Goal: Information Seeking & Learning: Learn about a topic

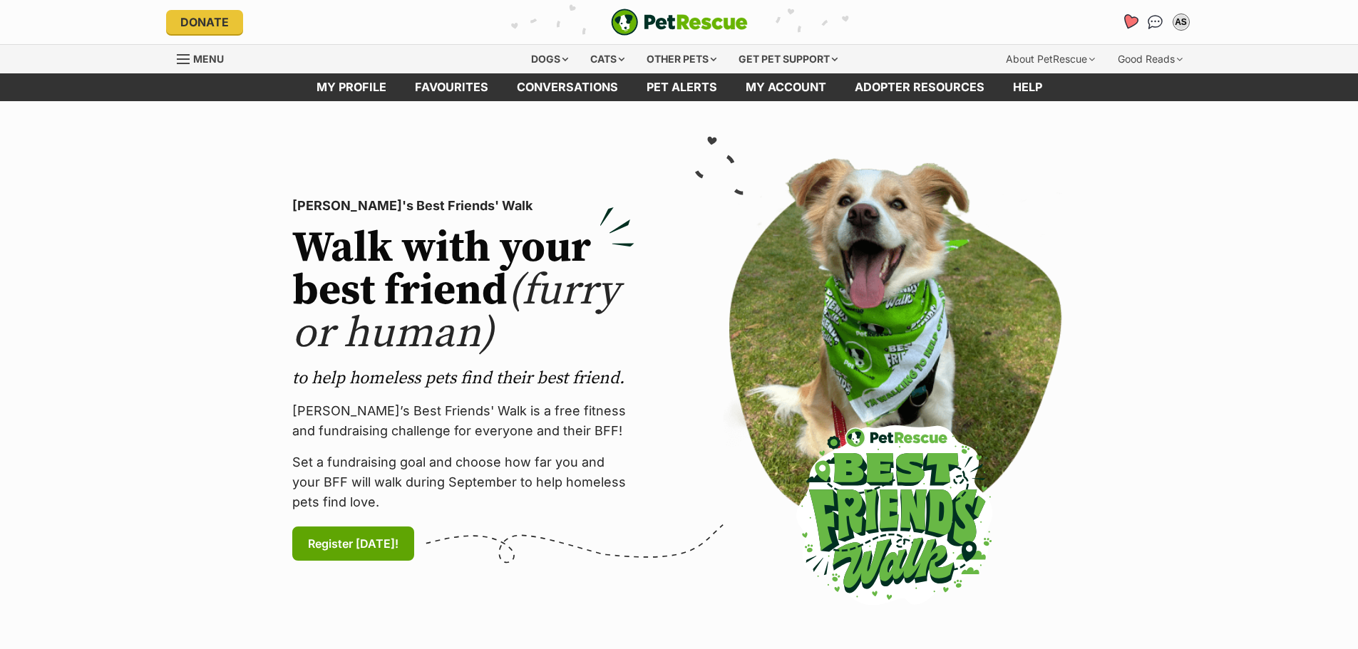
click at [1129, 26] on icon "Favourites" at bounding box center [1128, 22] width 17 height 16
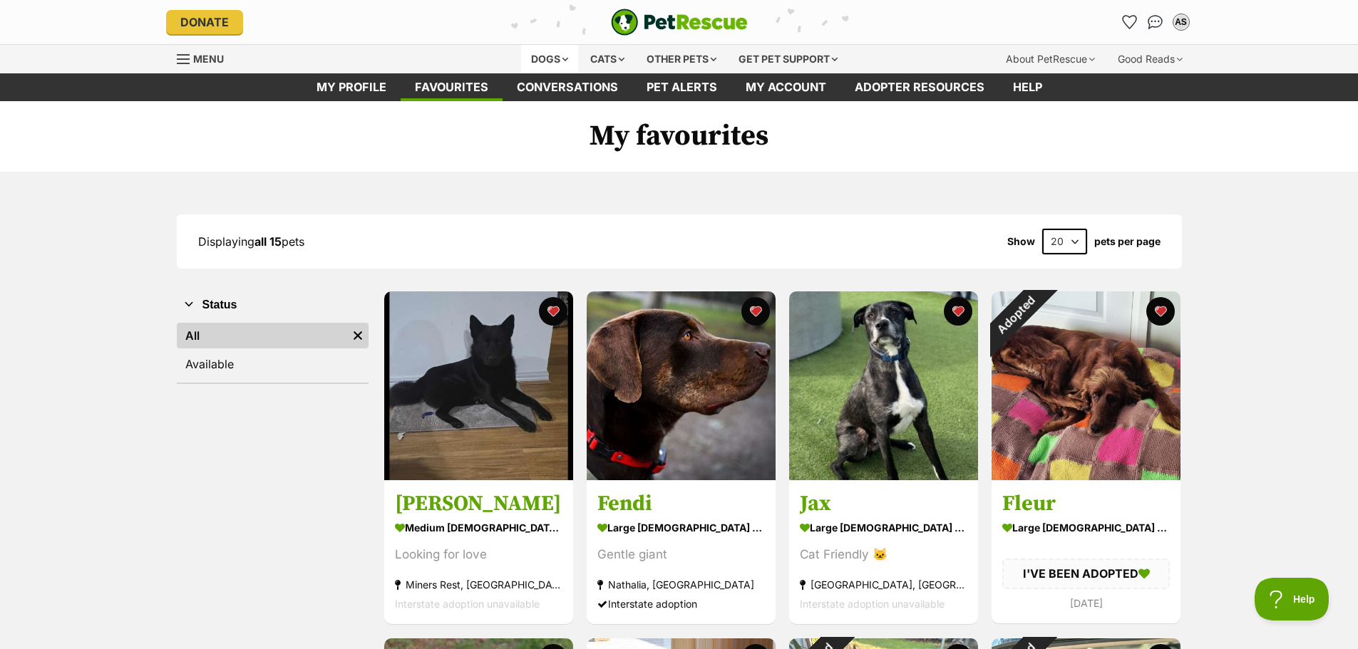
click at [566, 56] on div "Dogs" at bounding box center [549, 59] width 57 height 29
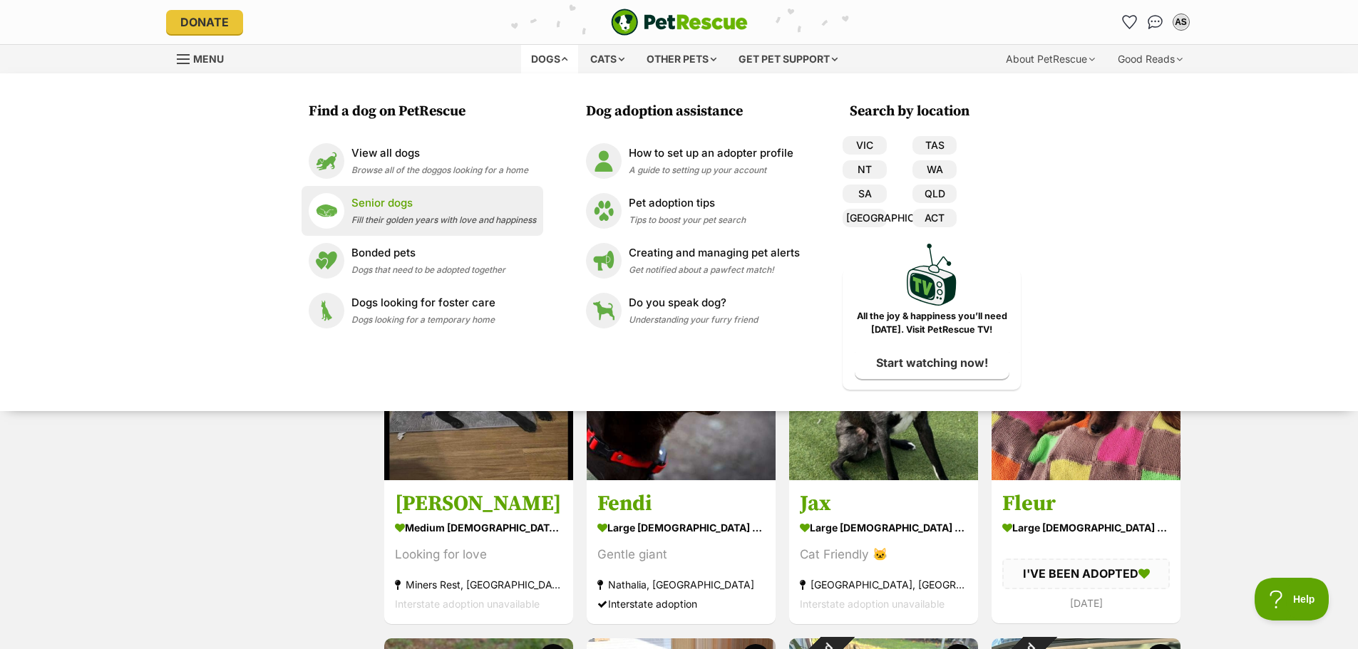
click at [427, 213] on div "Senior dogs Fill their golden years with love and happiness" at bounding box center [443, 210] width 185 height 31
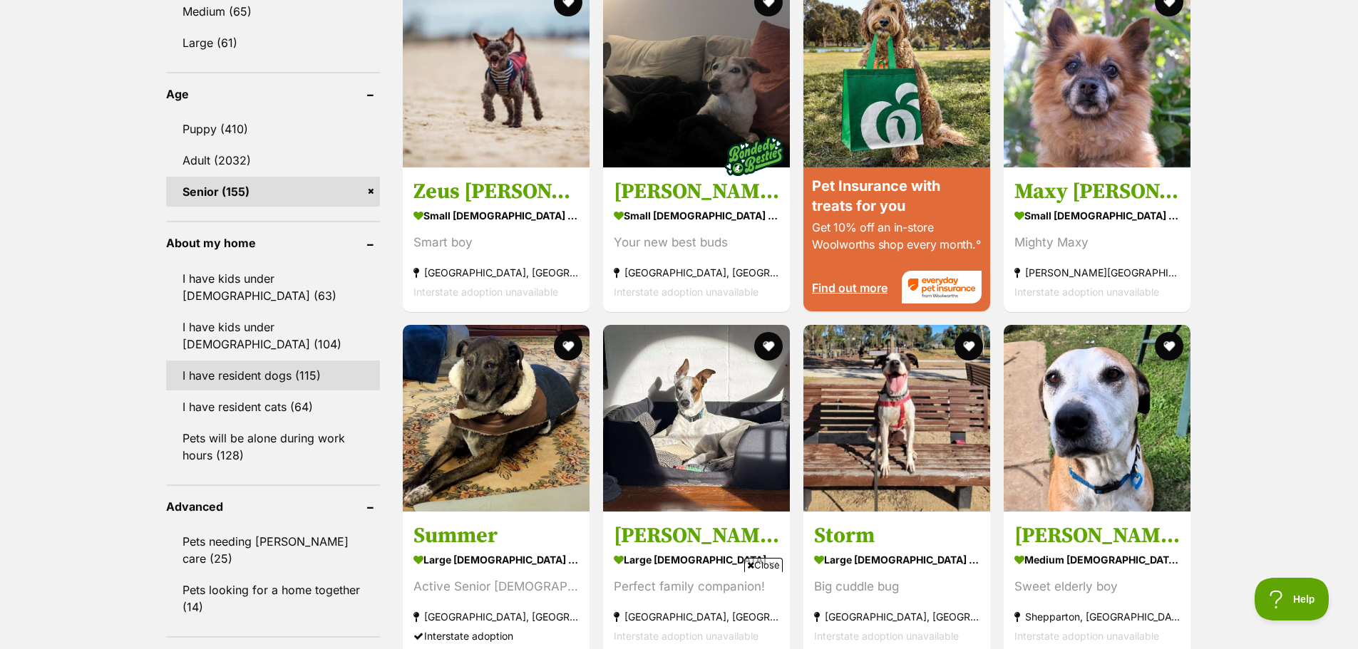
click at [211, 361] on link "I have resident dogs (115)" at bounding box center [273, 376] width 214 height 30
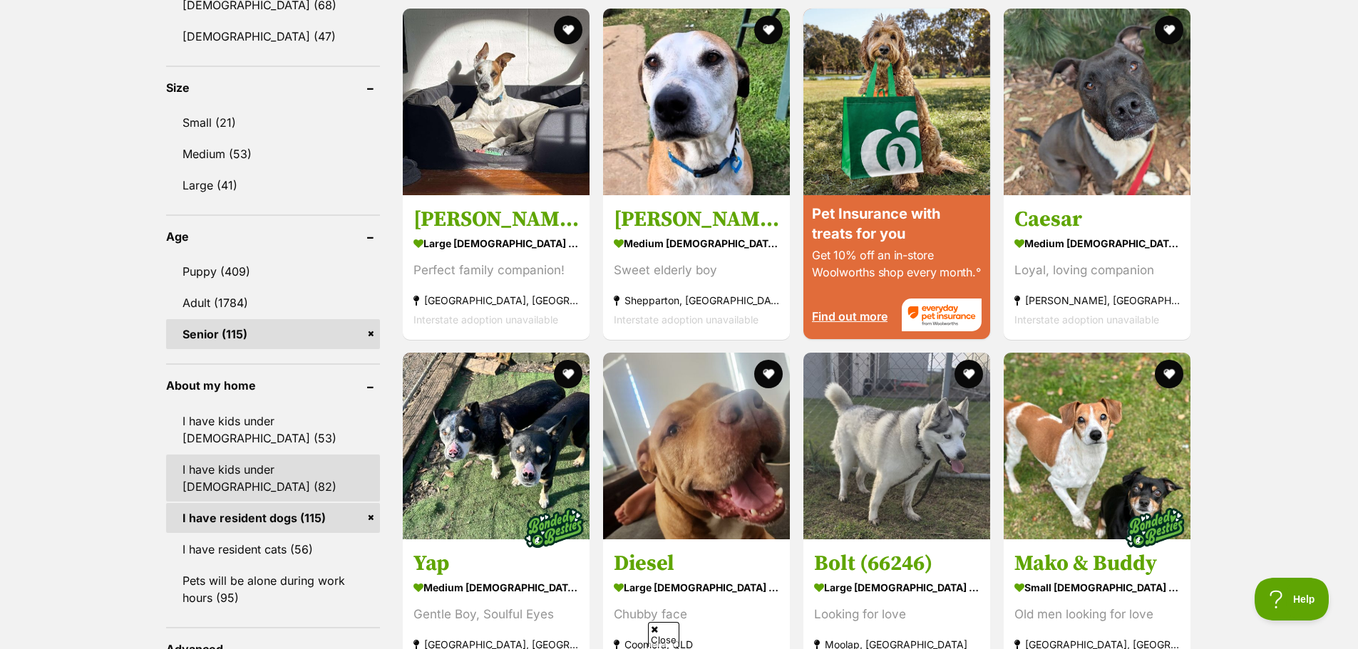
click at [216, 462] on link "I have kids under [DEMOGRAPHIC_DATA] (82)" at bounding box center [273, 478] width 214 height 47
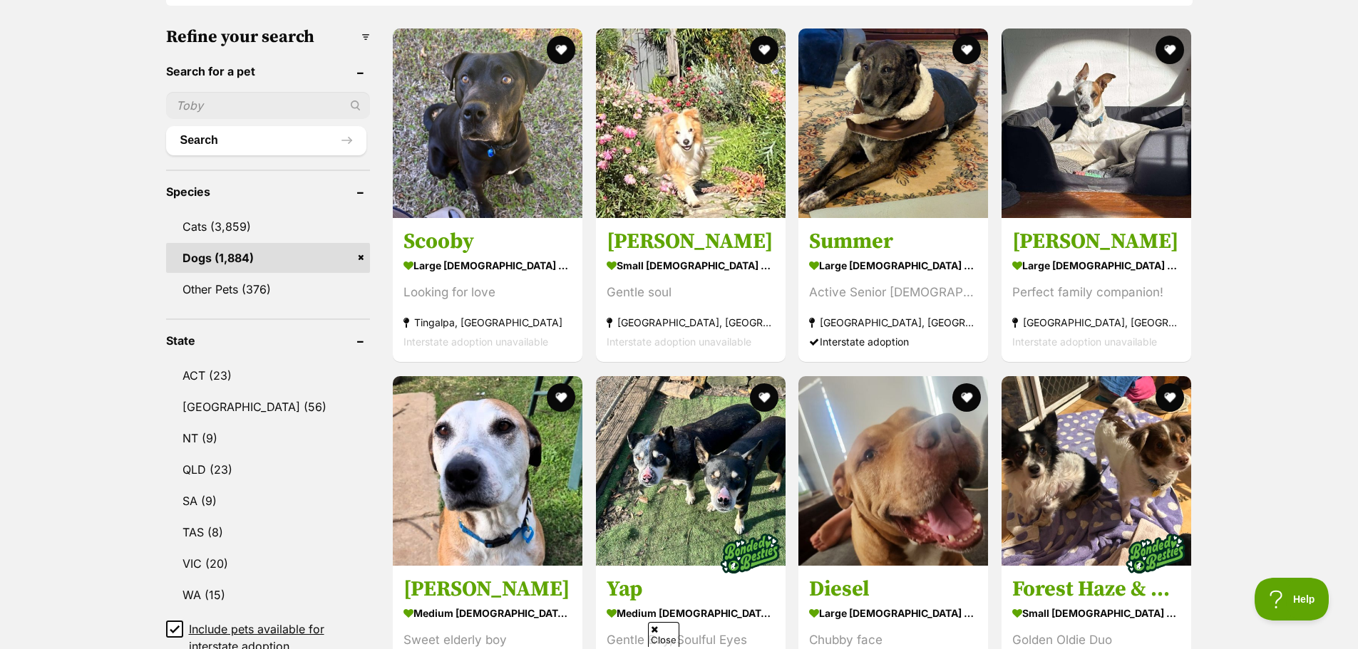
scroll to position [428, 0]
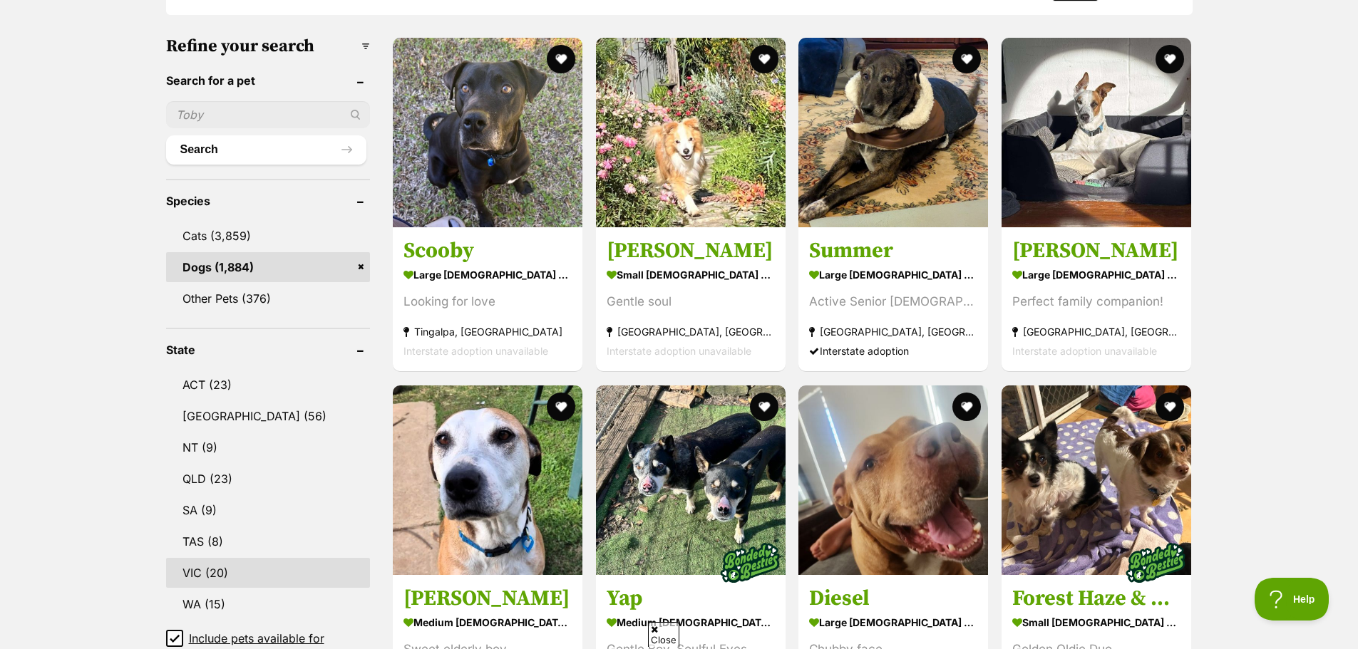
click at [185, 574] on link "VIC (20)" at bounding box center [268, 573] width 205 height 30
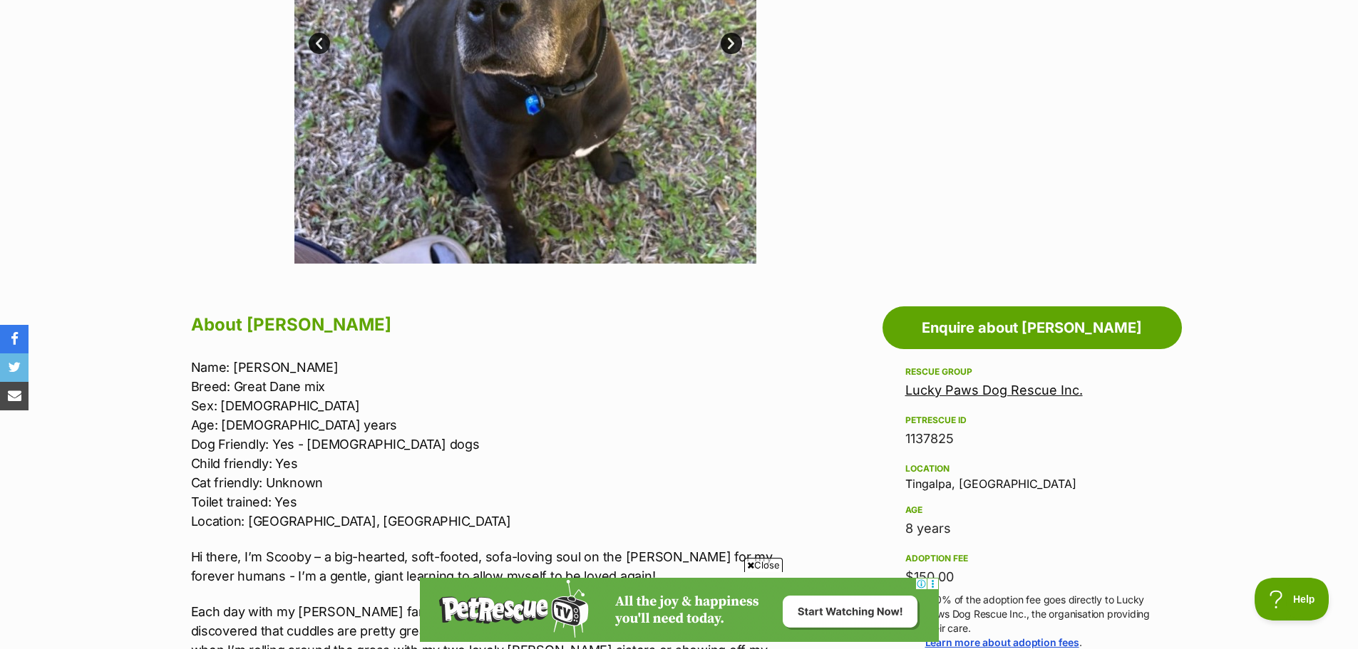
scroll to position [499, 0]
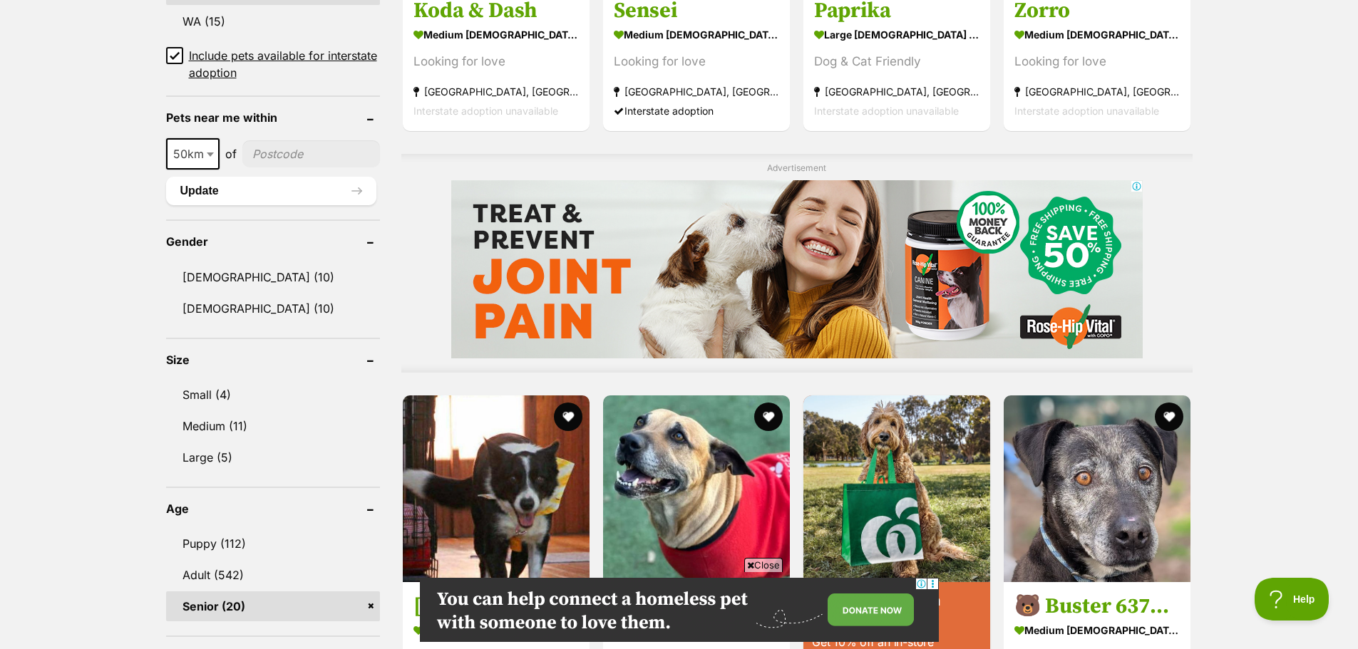
scroll to position [784, 0]
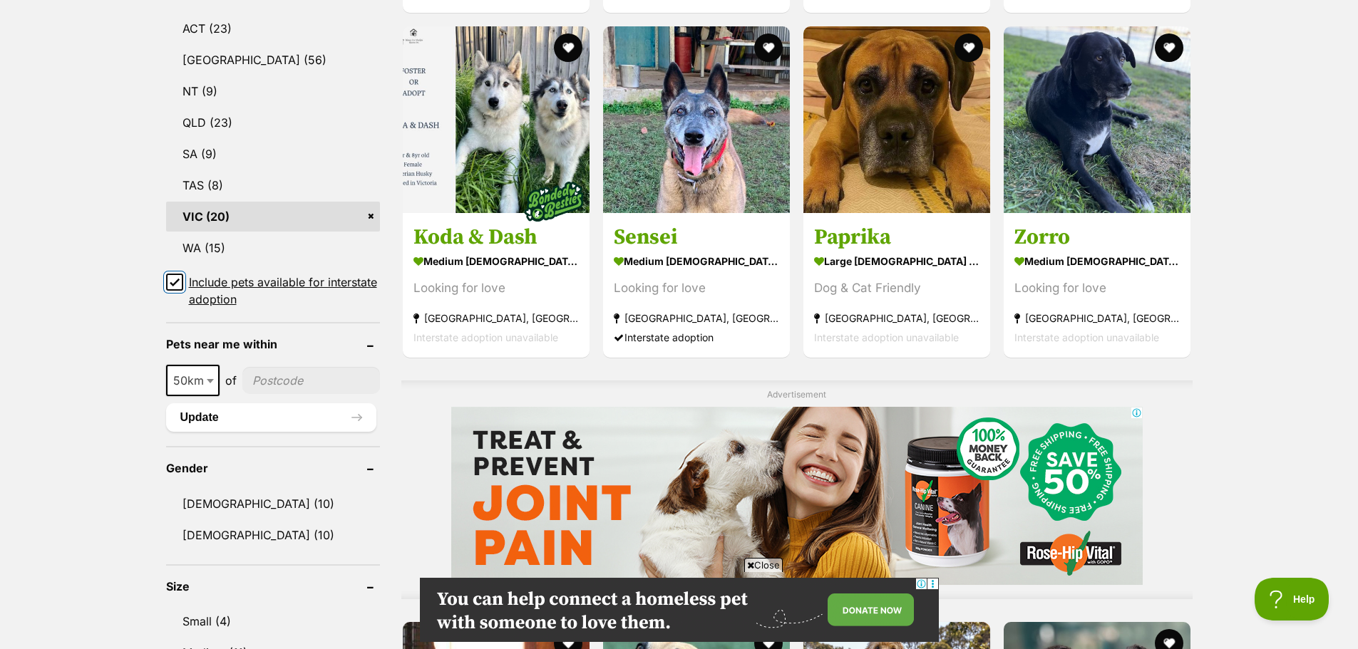
click at [168, 282] on input "Include pets available for interstate adoption" at bounding box center [174, 282] width 17 height 17
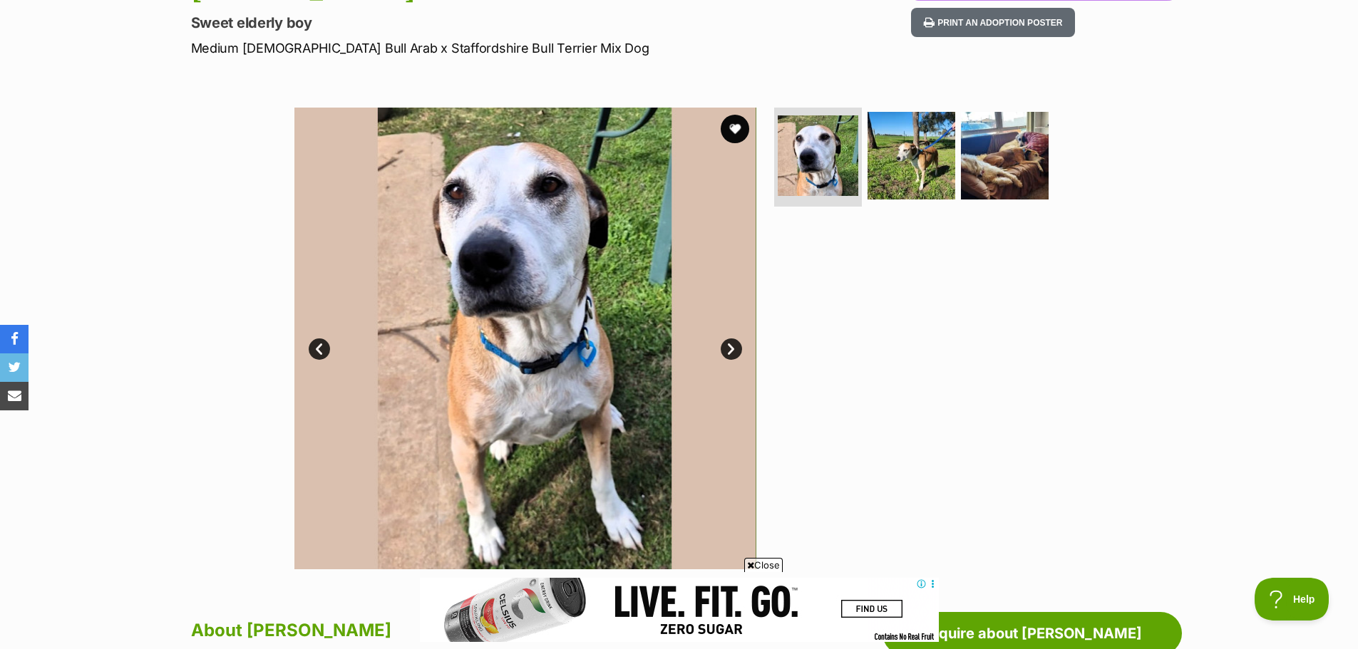
scroll to position [214, 0]
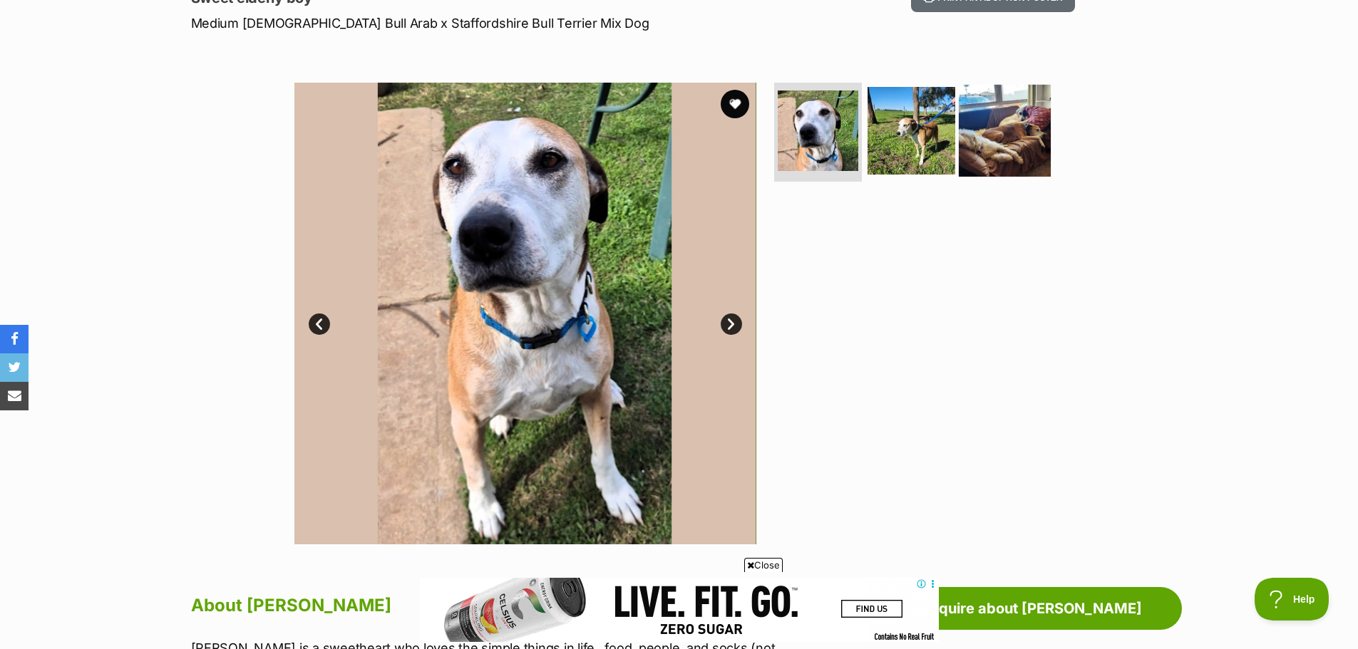
click at [1007, 157] on img at bounding box center [1005, 130] width 92 height 92
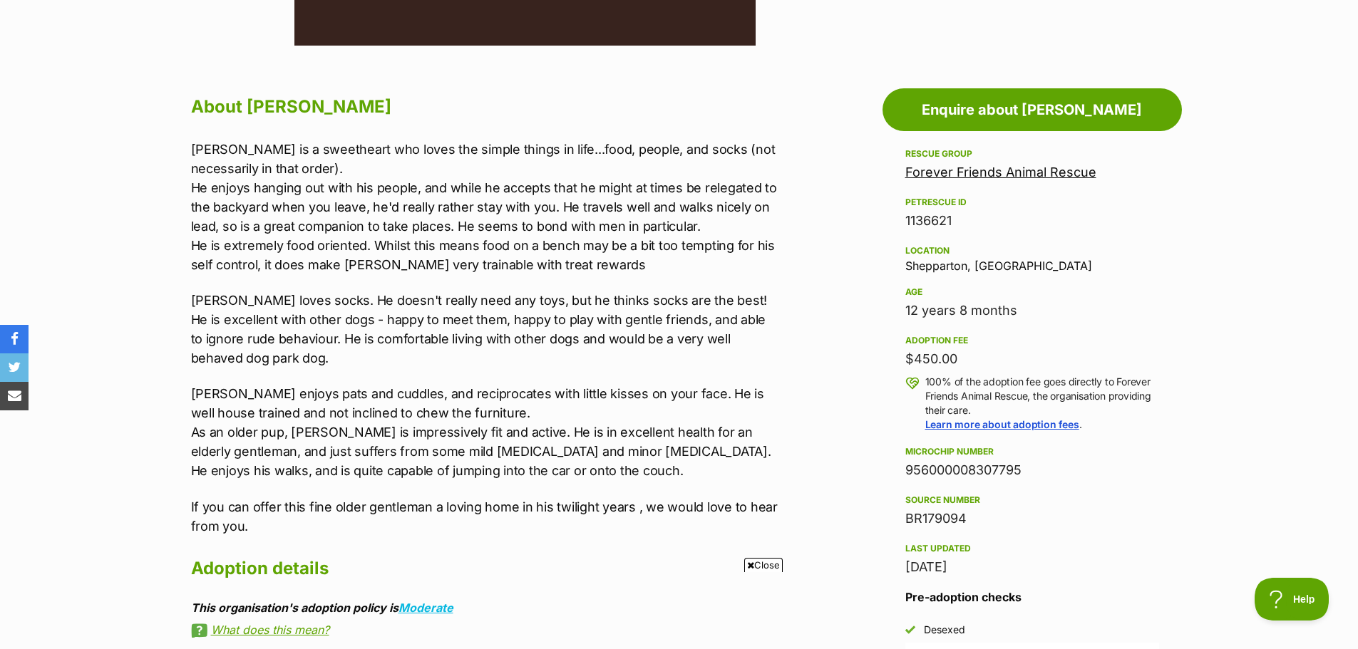
scroll to position [0, 0]
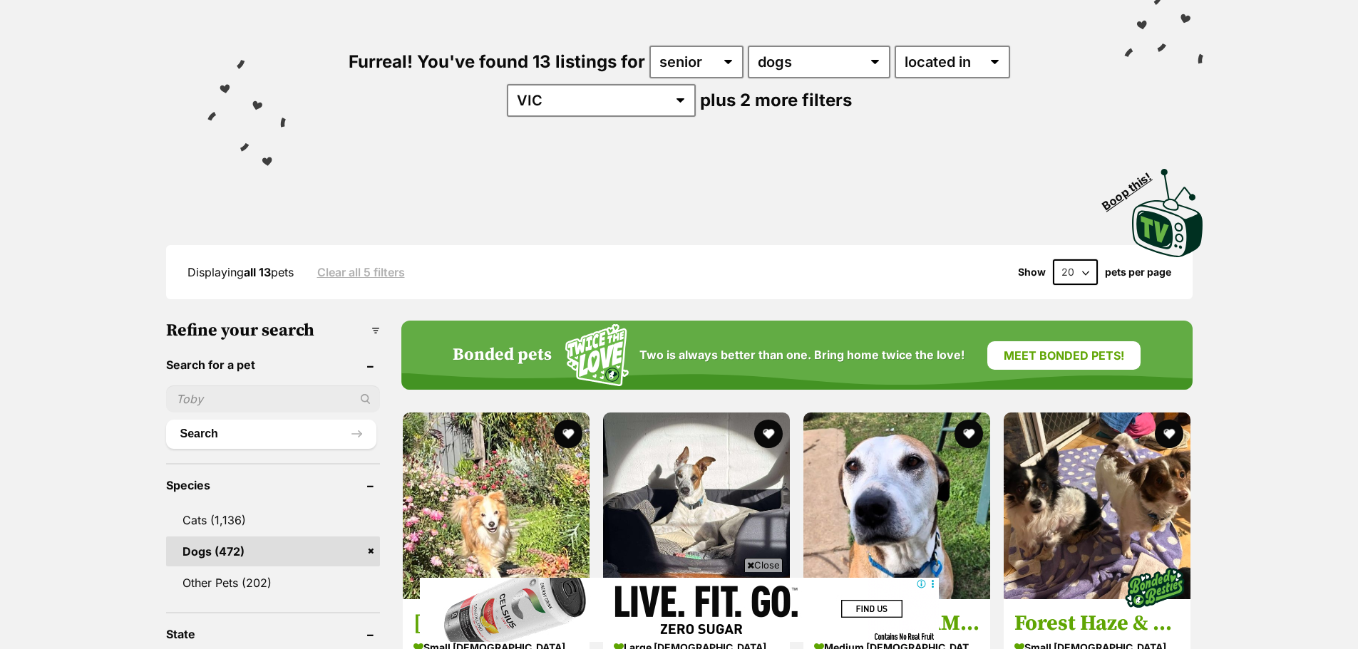
scroll to position [143, 0]
click at [190, 389] on input "text" at bounding box center [273, 399] width 214 height 27
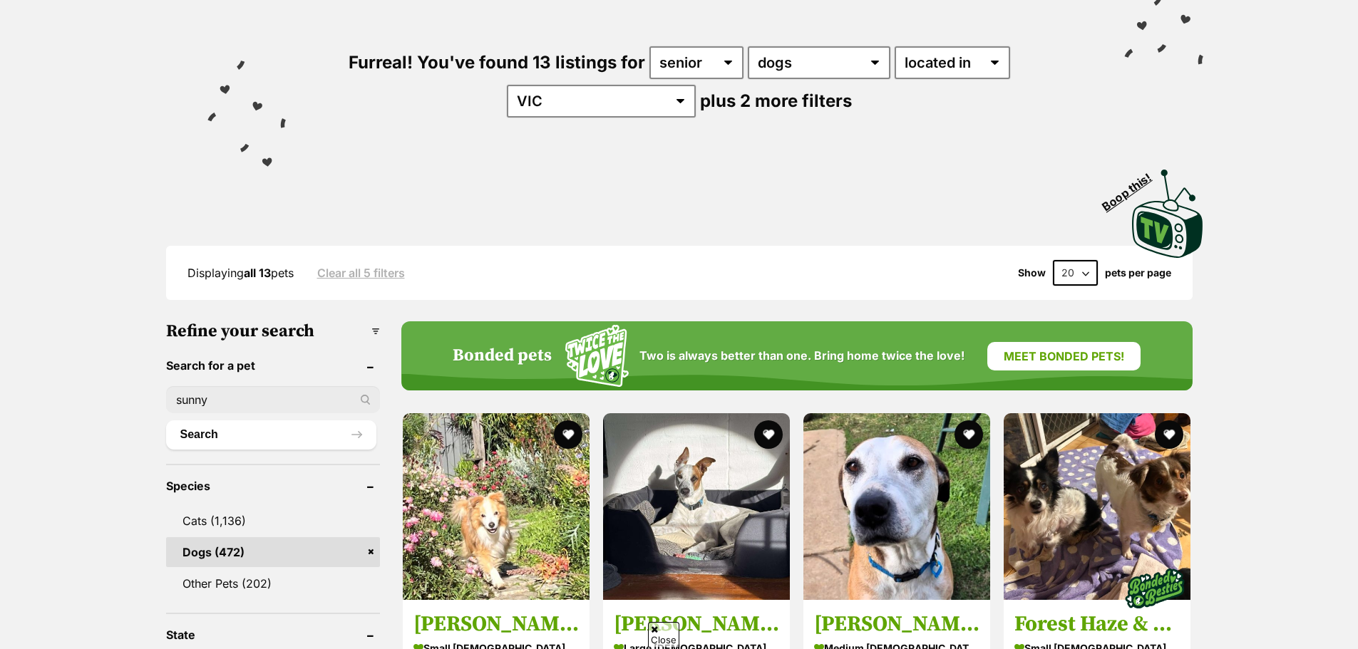
type input "sunny"
click at [166, 420] on button "Search" at bounding box center [271, 434] width 210 height 29
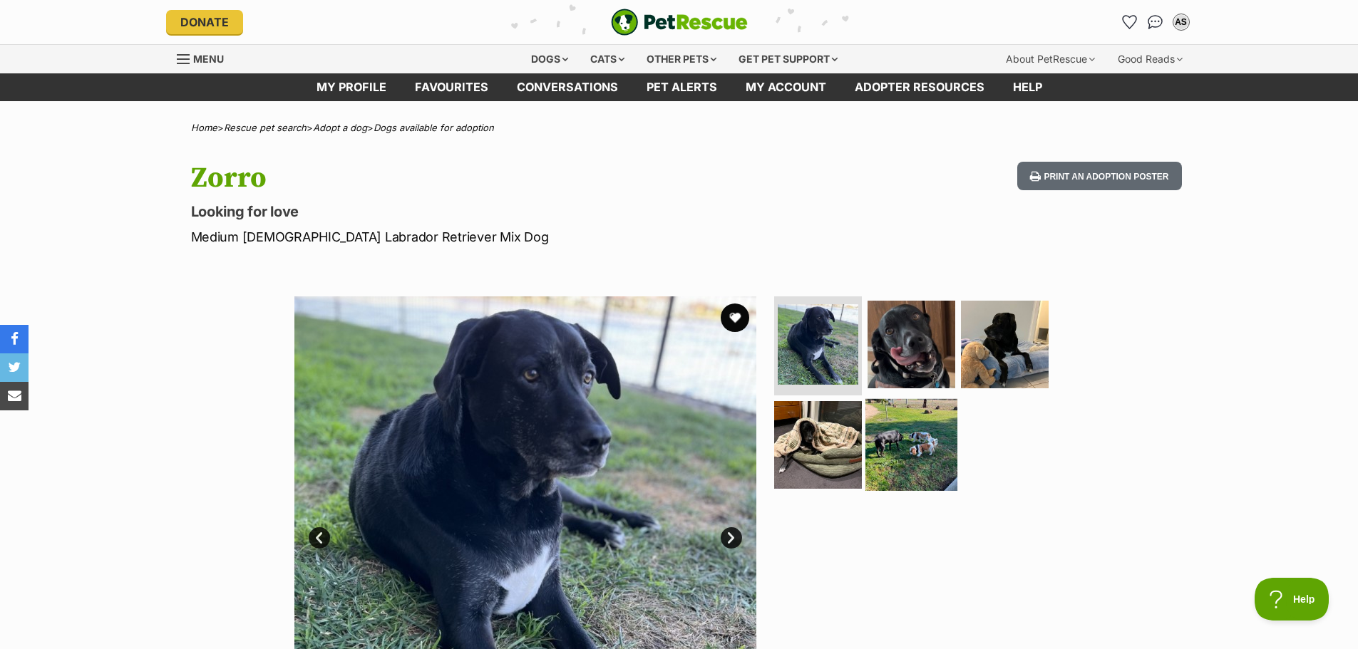
click at [913, 458] on img at bounding box center [911, 445] width 92 height 92
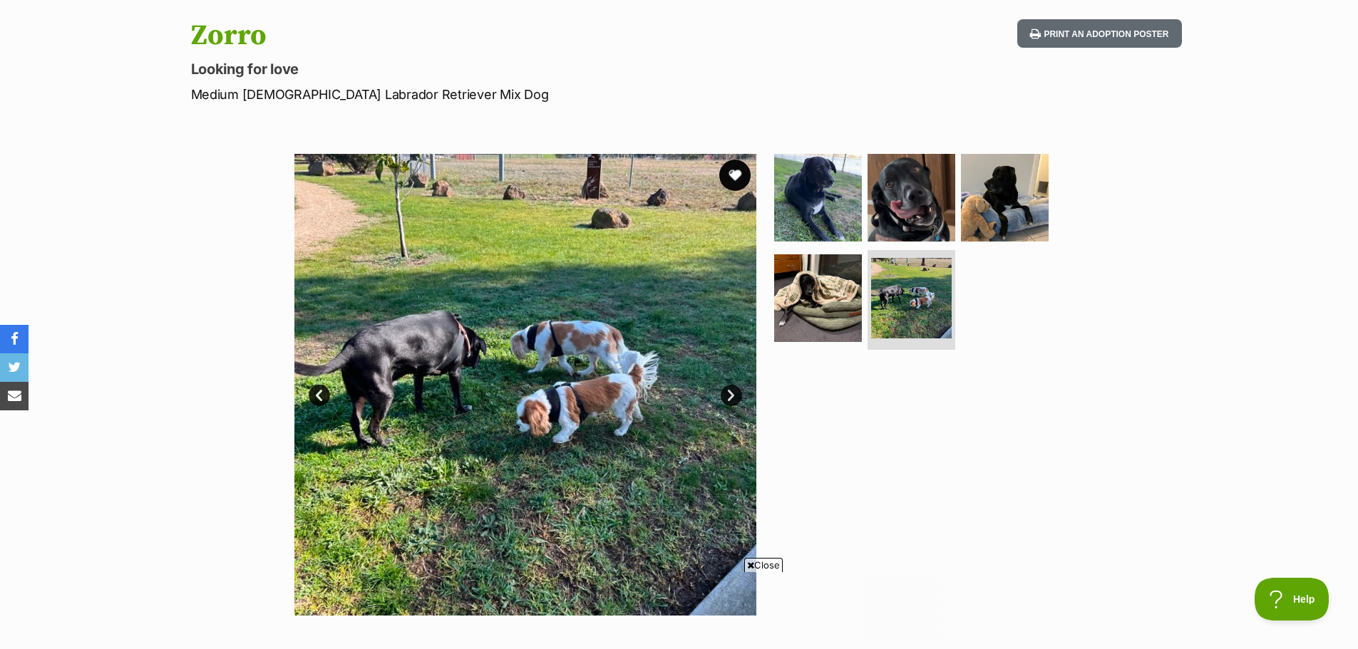
click at [735, 176] on button "favourite" at bounding box center [734, 175] width 31 height 31
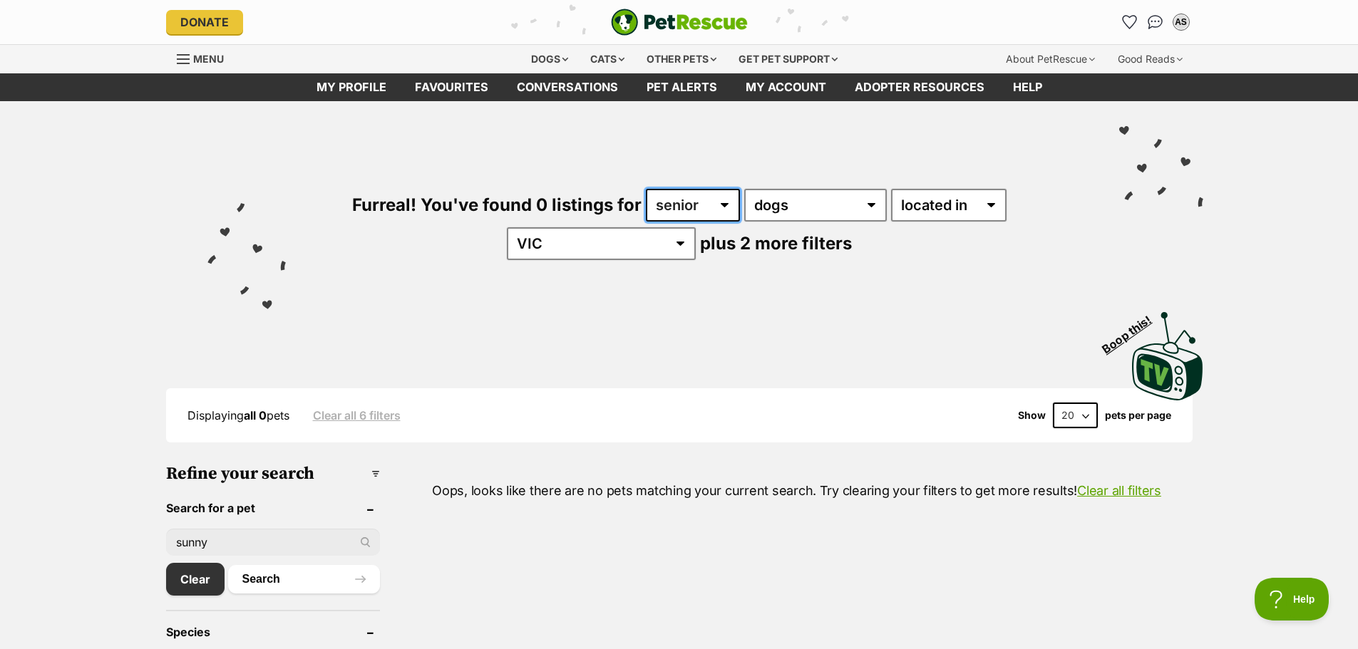
click at [672, 195] on select "any age senior" at bounding box center [693, 205] width 94 height 33
select select "any"
click at [646, 189] on select "any age senior" at bounding box center [693, 205] width 94 height 33
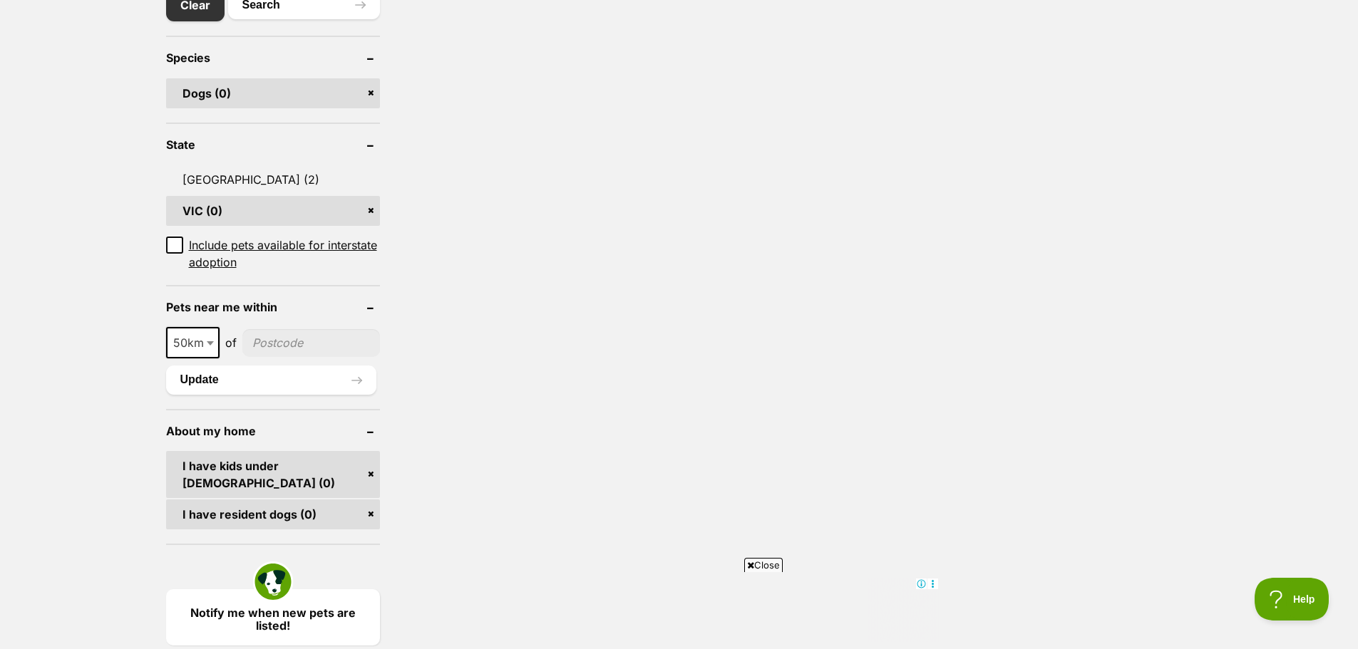
click at [370, 473] on link "I have kids under [DEMOGRAPHIC_DATA] (0)" at bounding box center [273, 474] width 214 height 47
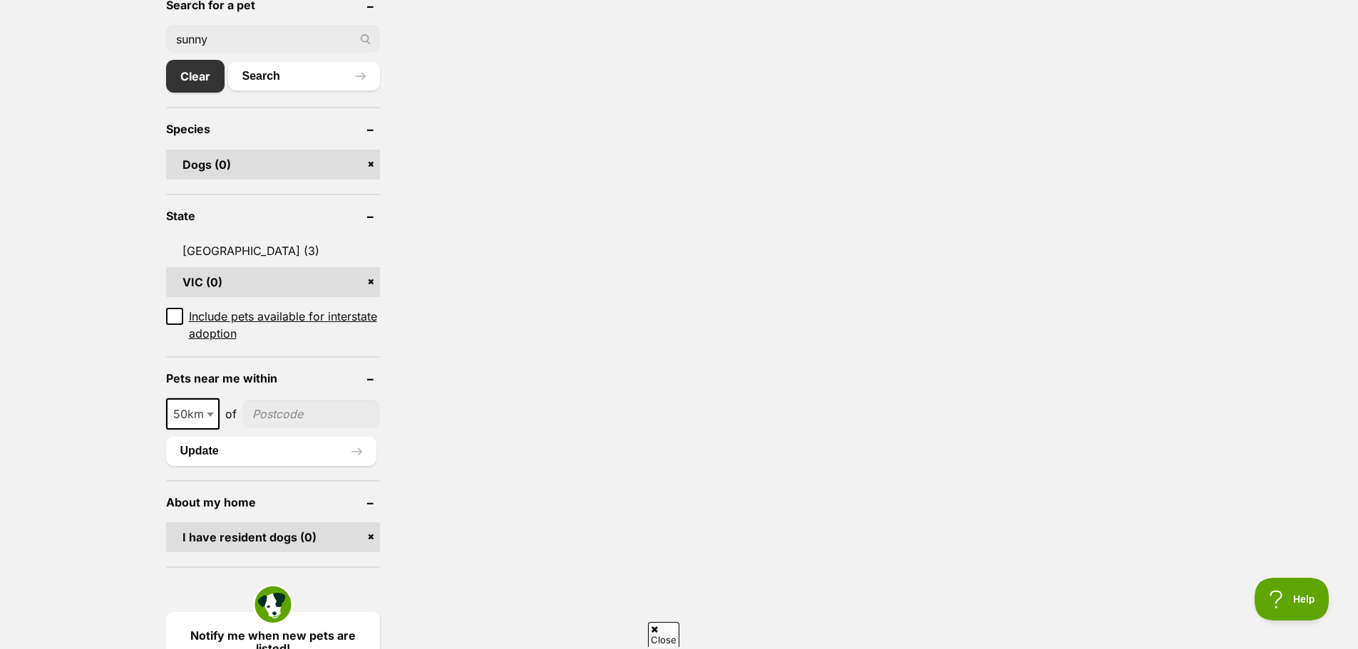
drag, startPoint x: 370, startPoint y: 535, endPoint x: 465, endPoint y: 513, distance: 97.9
click at [371, 535] on link "I have resident dogs (0)" at bounding box center [273, 537] width 214 height 30
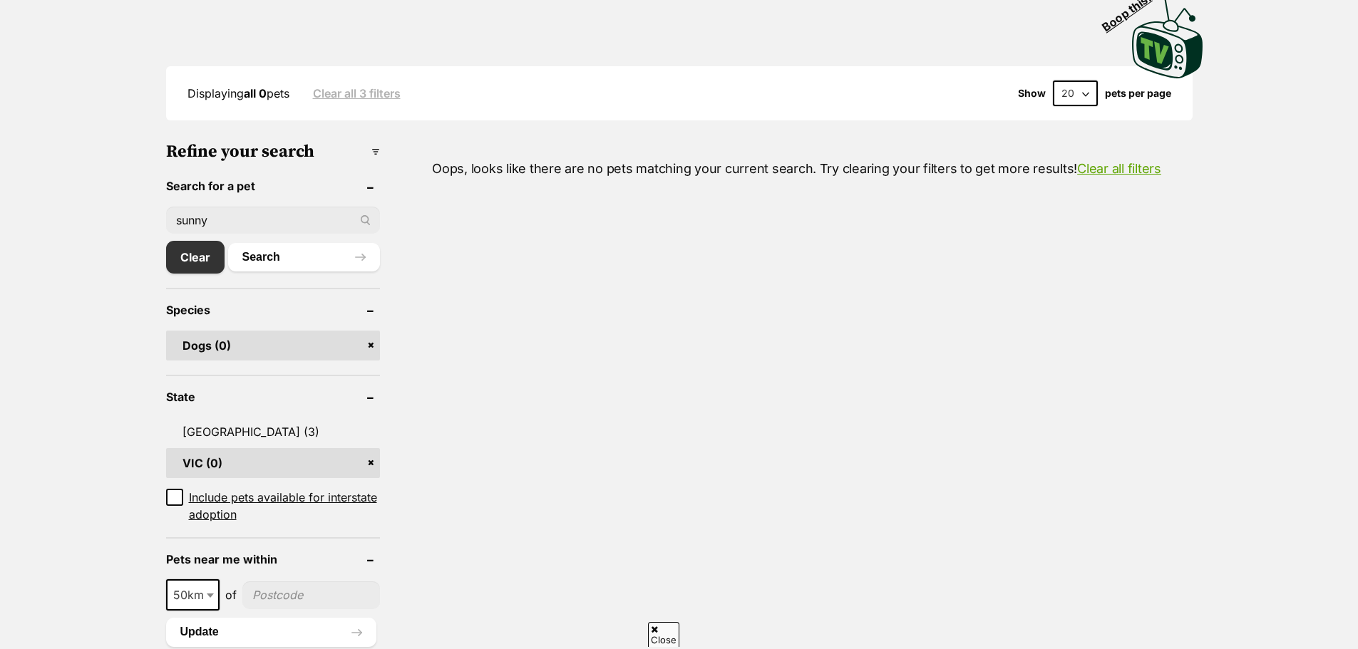
scroll to position [285, 0]
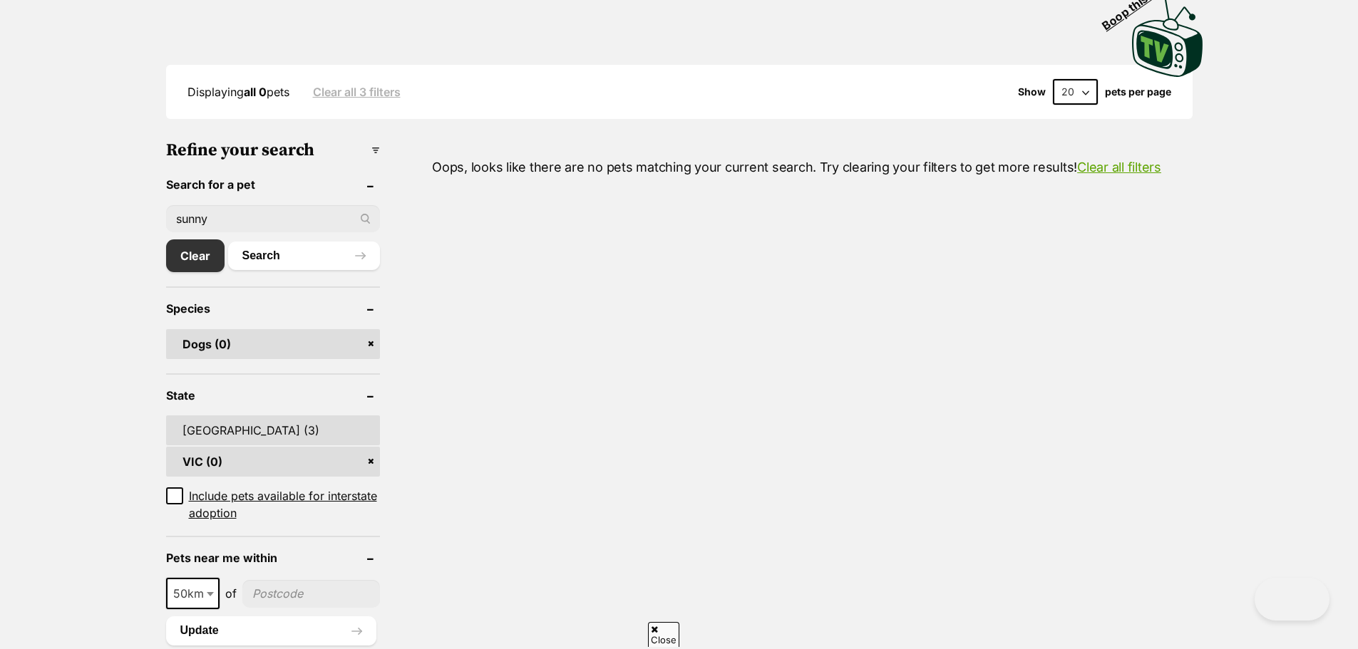
click at [237, 434] on link "[GEOGRAPHIC_DATA] (3)" at bounding box center [273, 431] width 214 height 30
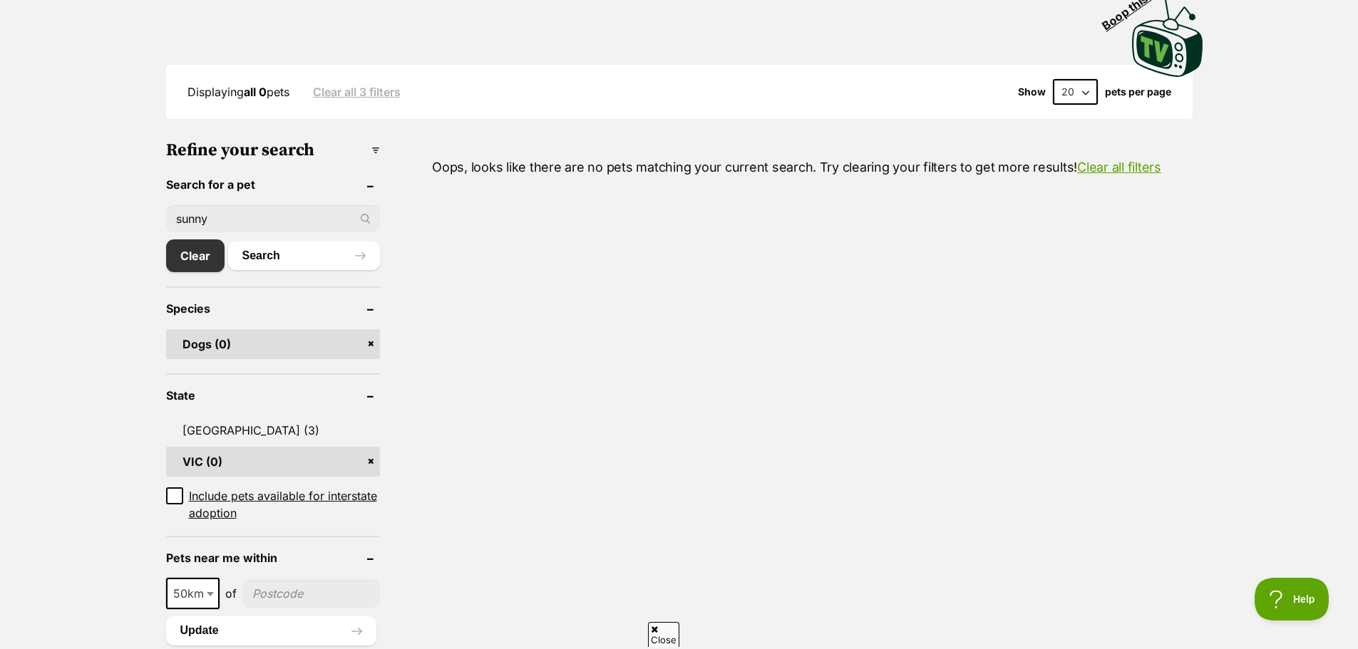
scroll to position [0, 0]
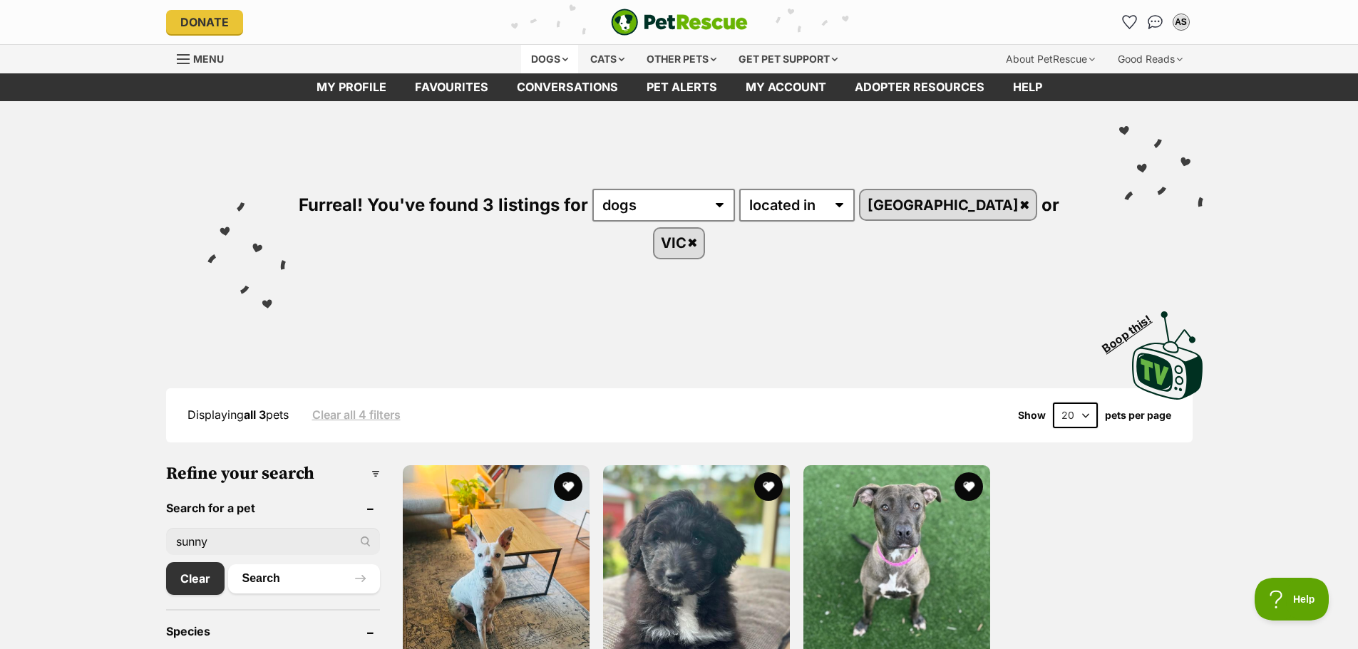
click at [537, 56] on div "Dogs" at bounding box center [549, 59] width 57 height 29
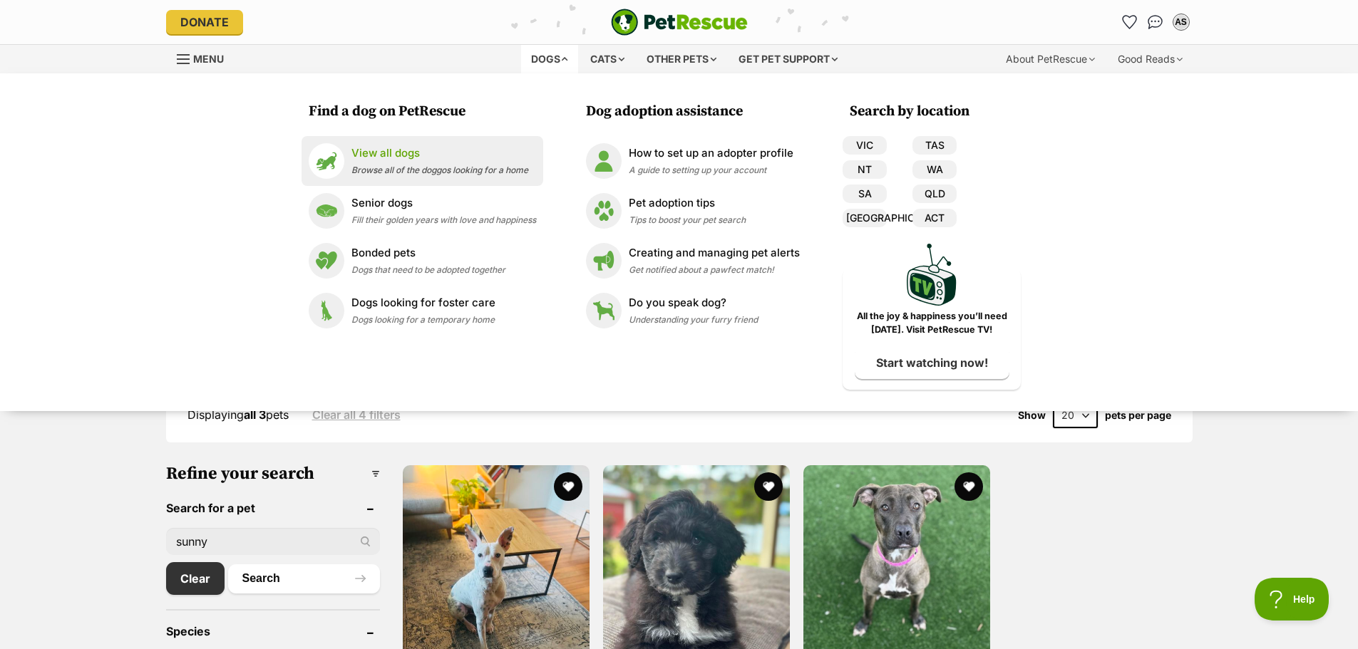
click at [379, 162] on div "View all dogs Browse all of the doggos looking for a home" at bounding box center [439, 160] width 177 height 31
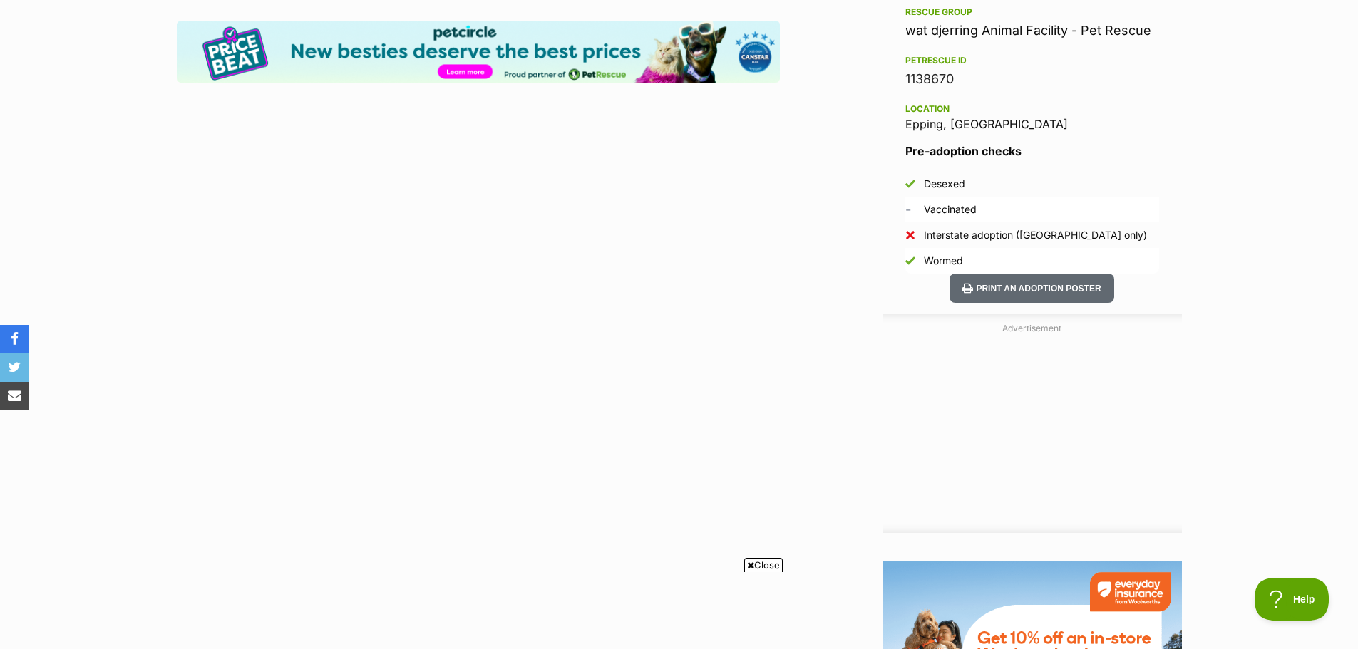
scroll to position [784, 0]
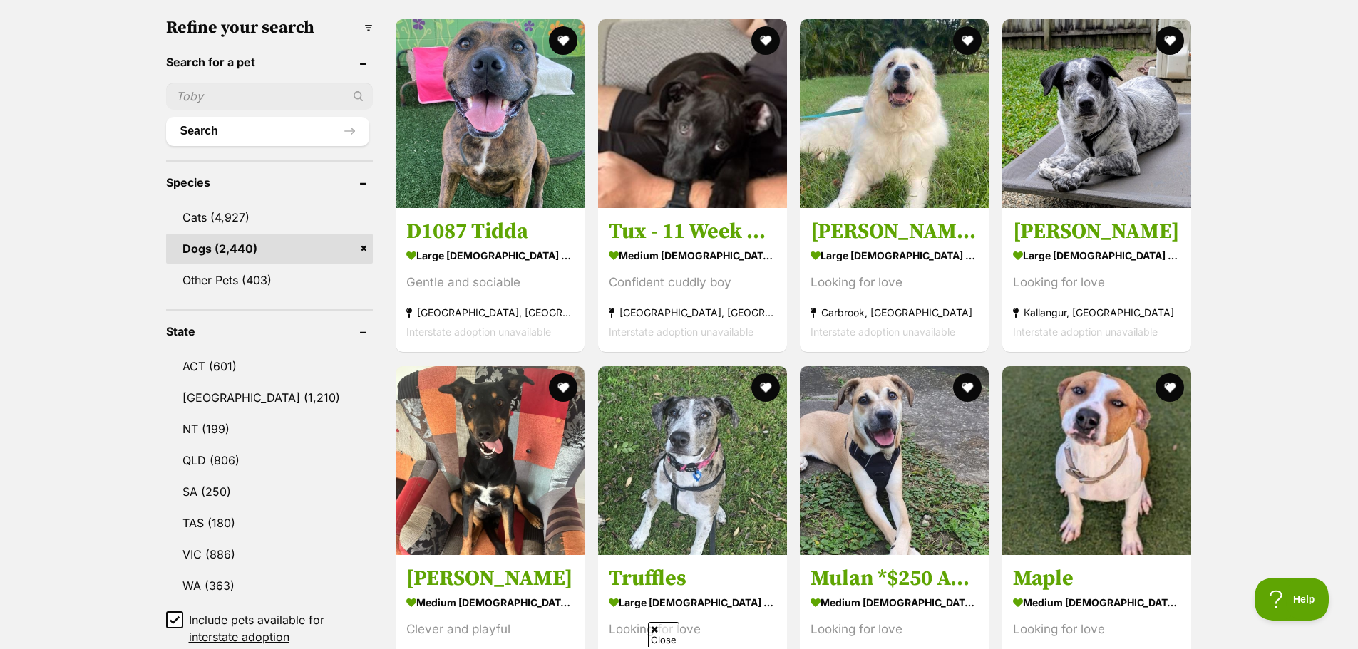
scroll to position [499, 0]
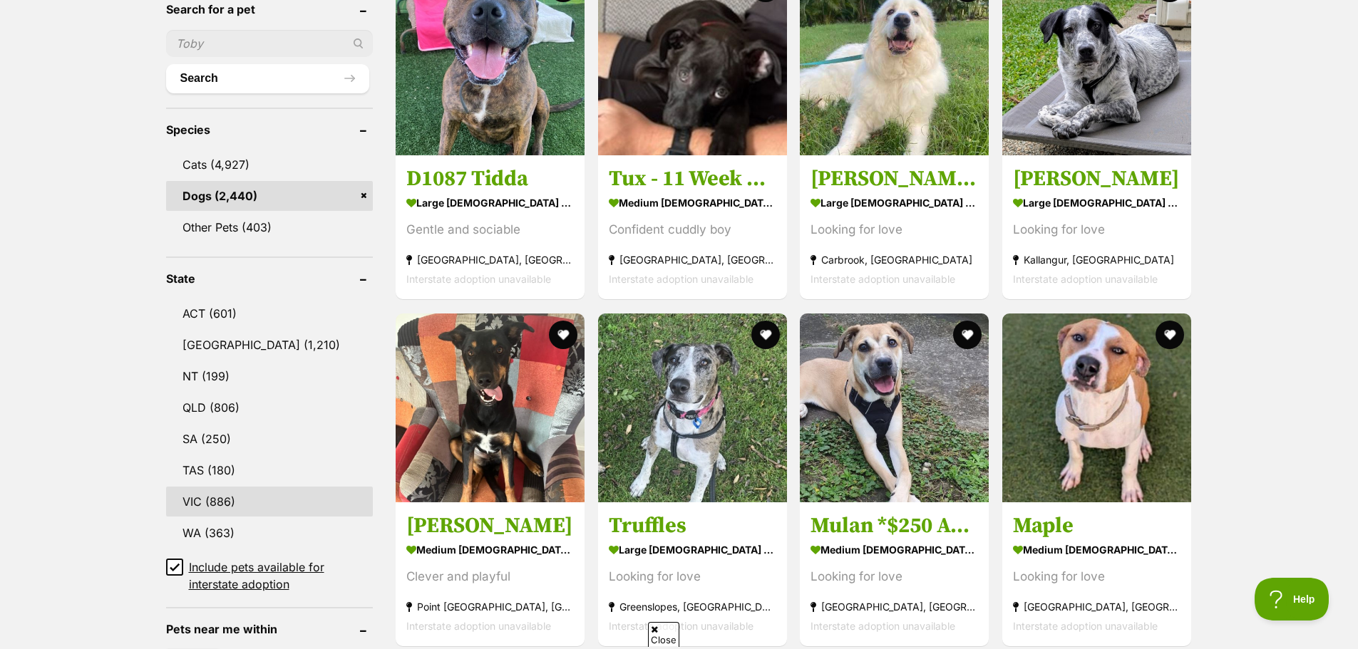
click at [222, 498] on link "VIC (886)" at bounding box center [269, 502] width 207 height 30
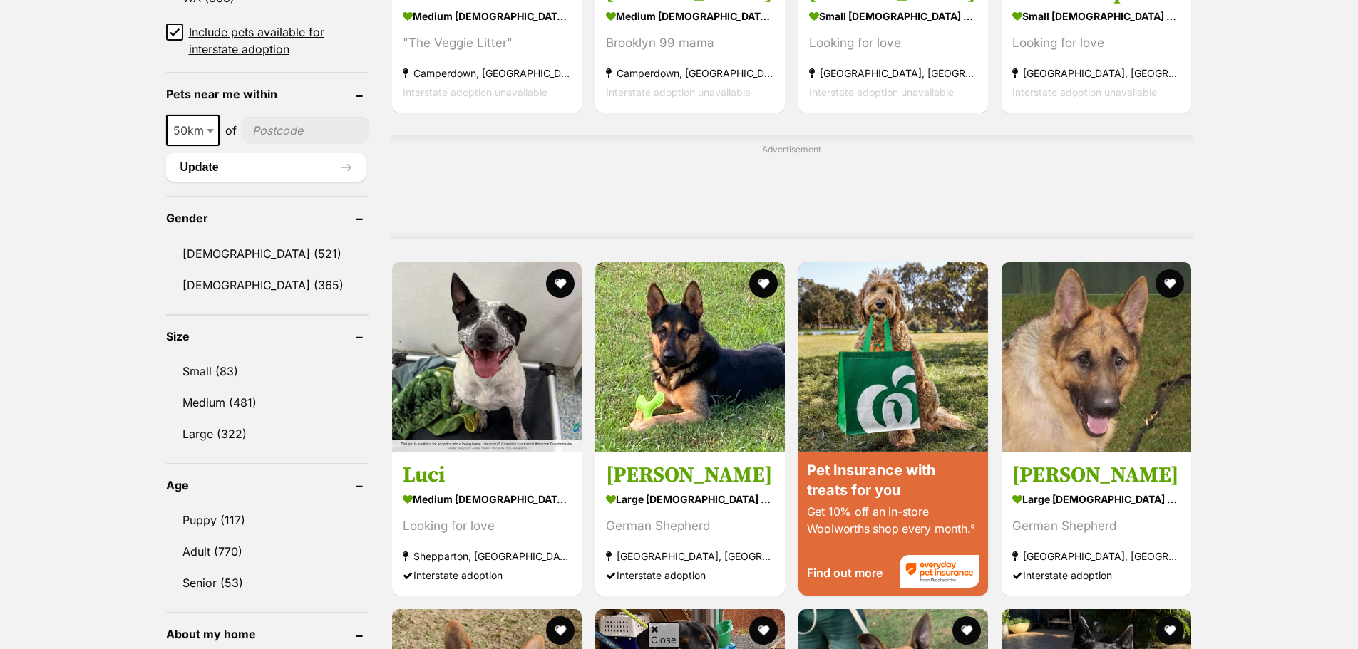
scroll to position [1140, 0]
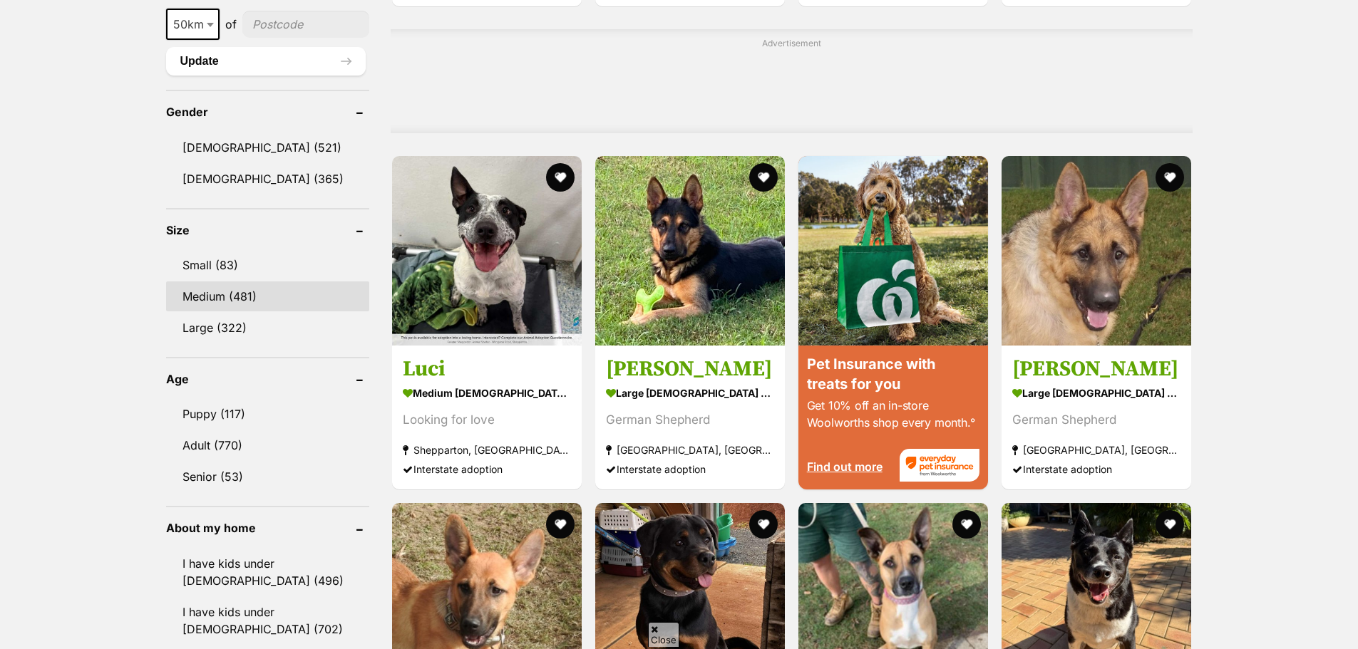
click at [220, 290] on link "Medium (481)" at bounding box center [267, 297] width 203 height 30
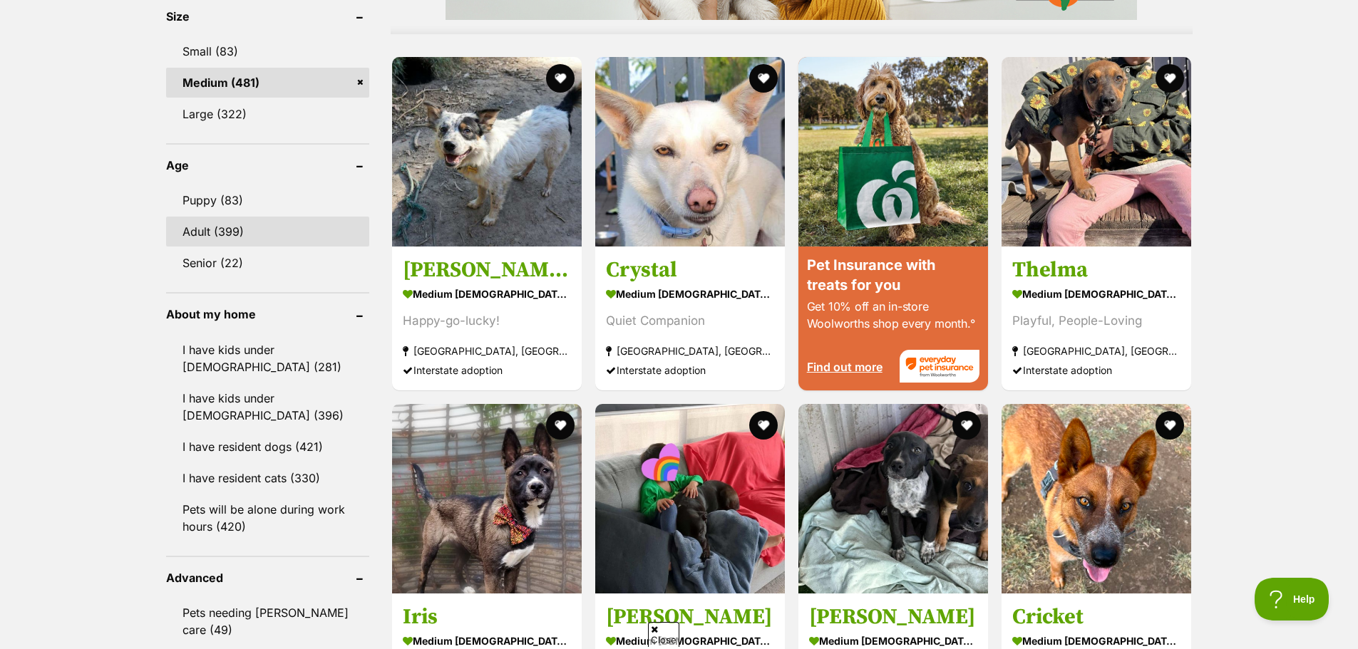
click at [188, 235] on link "Adult (399)" at bounding box center [267, 232] width 203 height 30
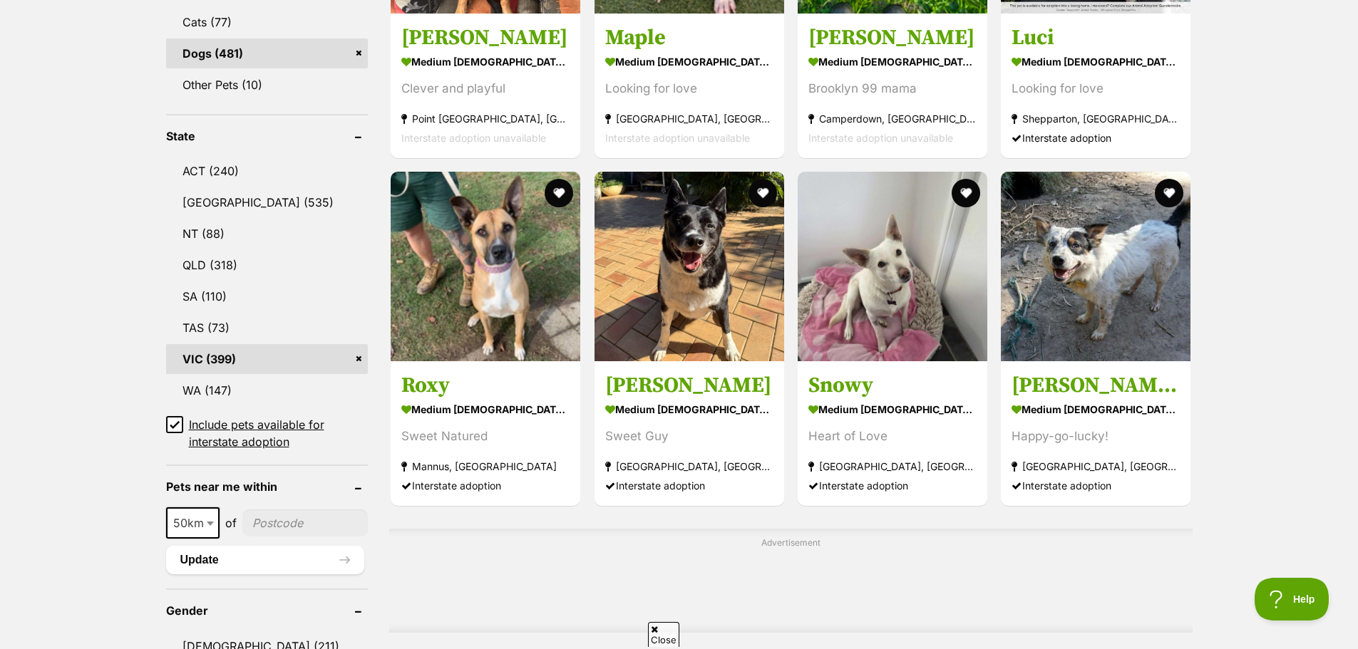
click at [174, 425] on icon at bounding box center [175, 425] width 10 height 10
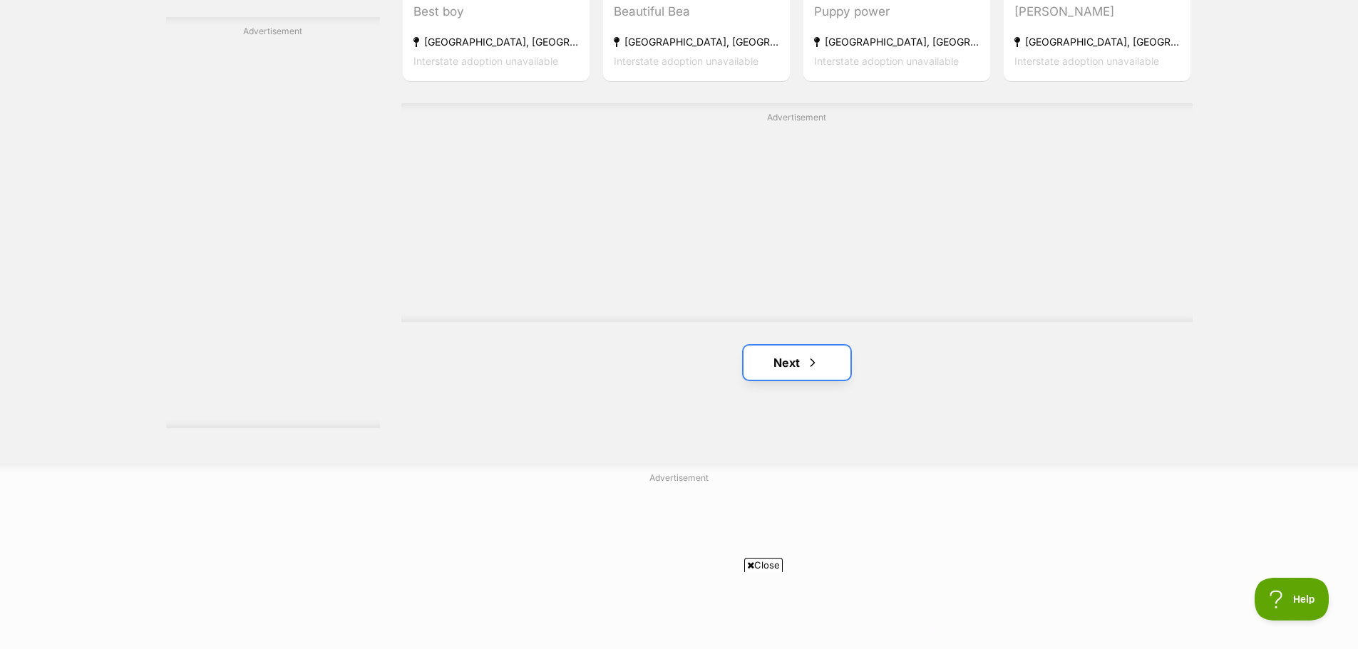
click at [831, 369] on link "Next" at bounding box center [796, 363] width 107 height 34
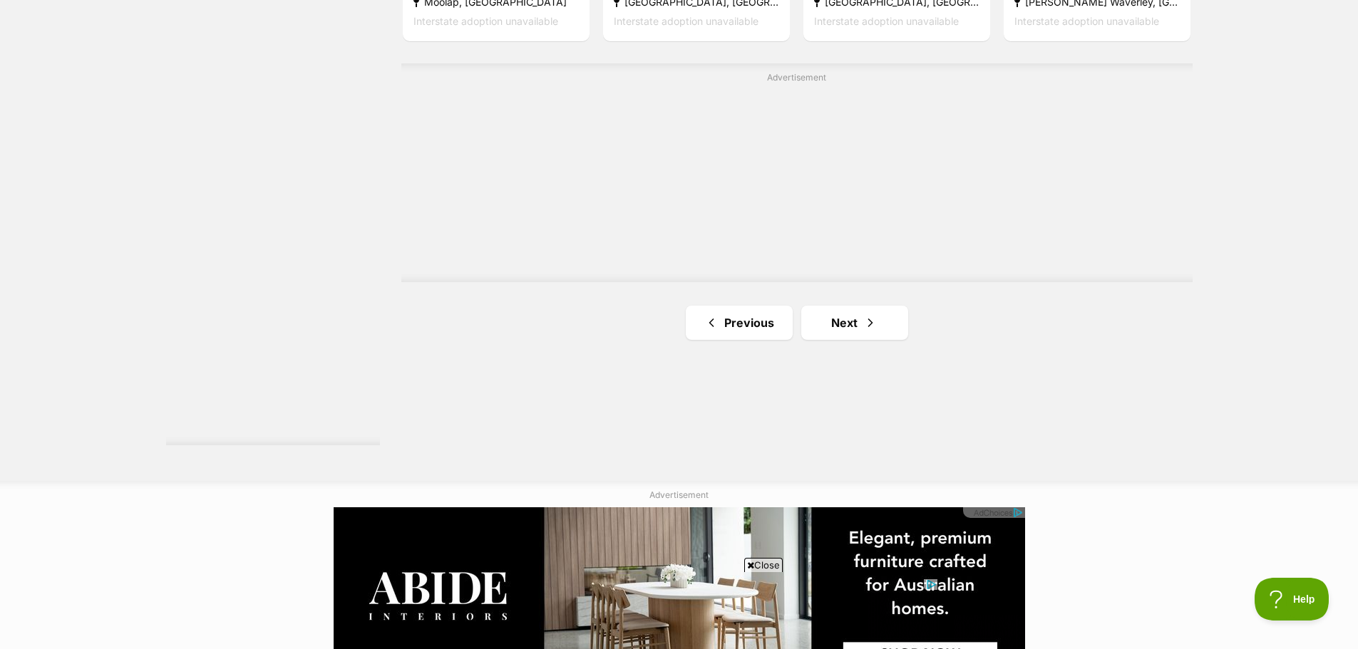
scroll to position [2566, 0]
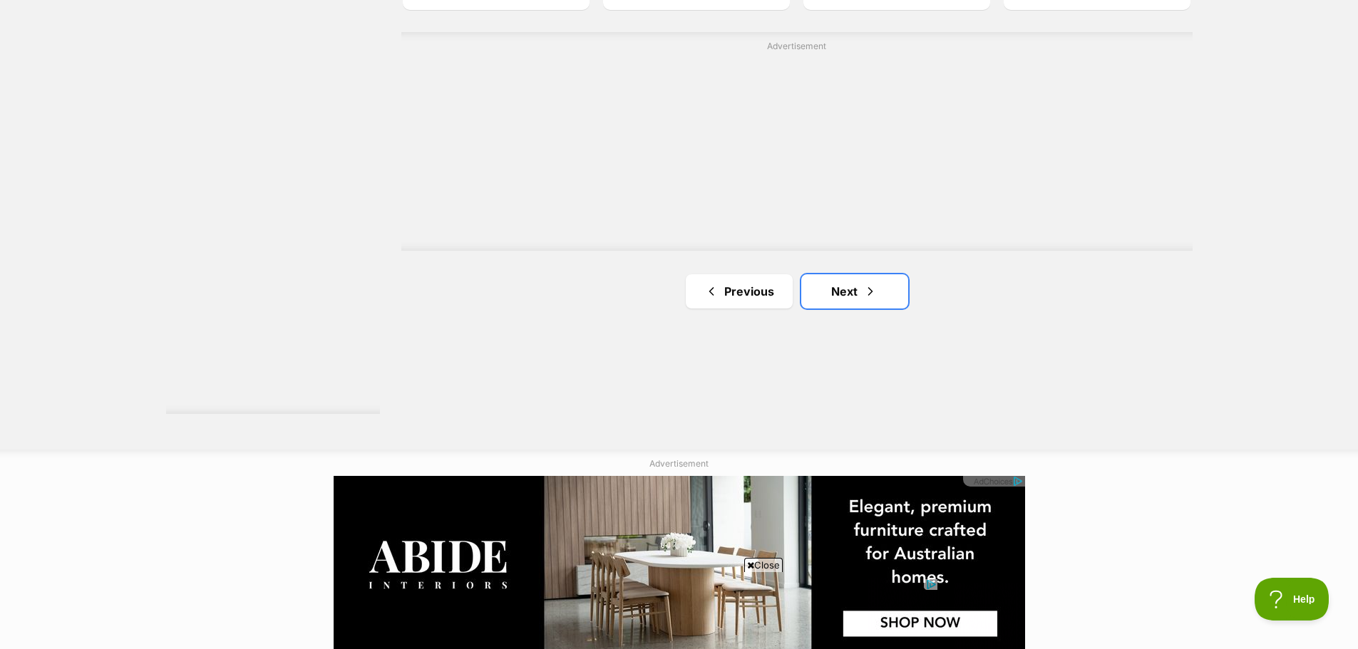
drag, startPoint x: 896, startPoint y: 290, endPoint x: 922, endPoint y: 290, distance: 26.4
click at [896, 290] on link "Next" at bounding box center [854, 291] width 107 height 34
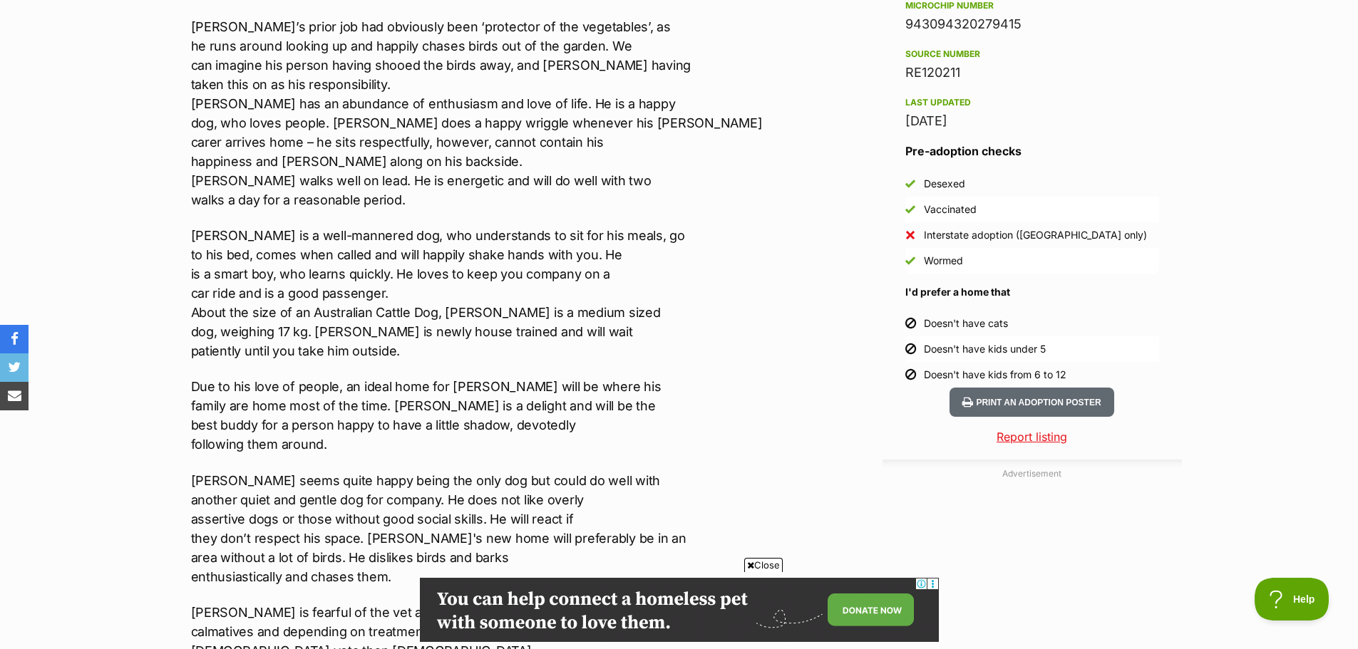
scroll to position [1283, 0]
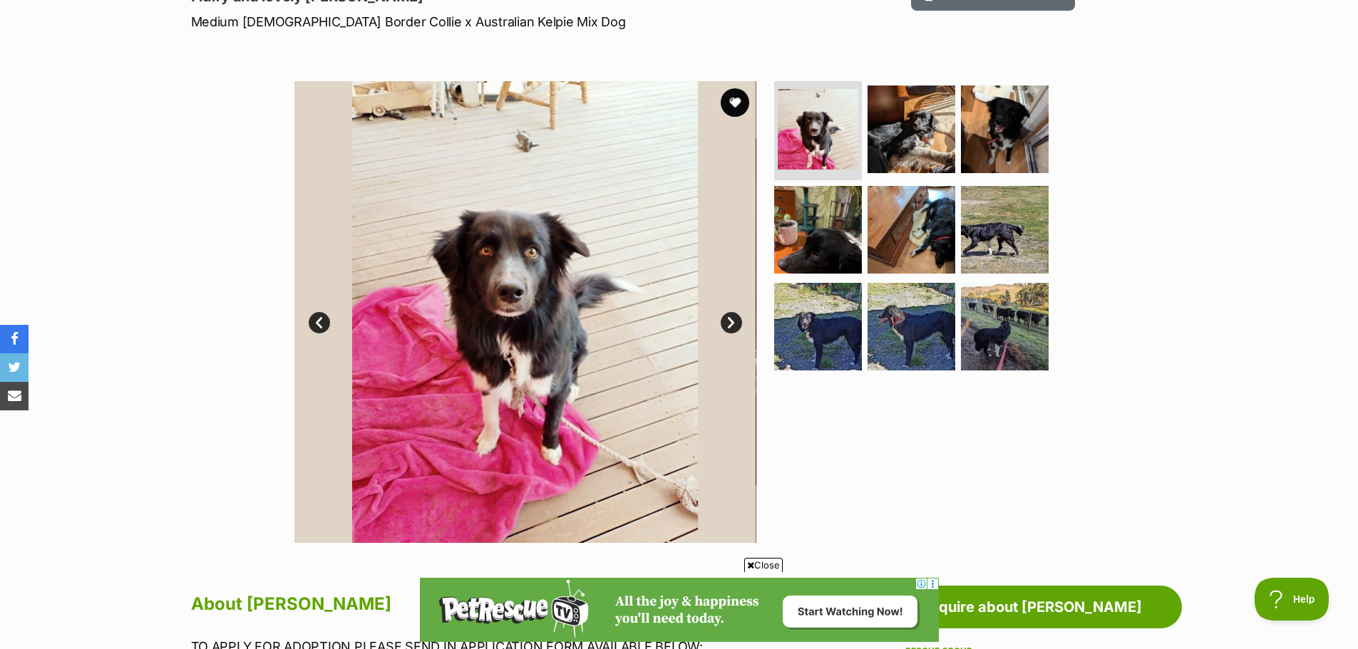
scroll to position [214, 0]
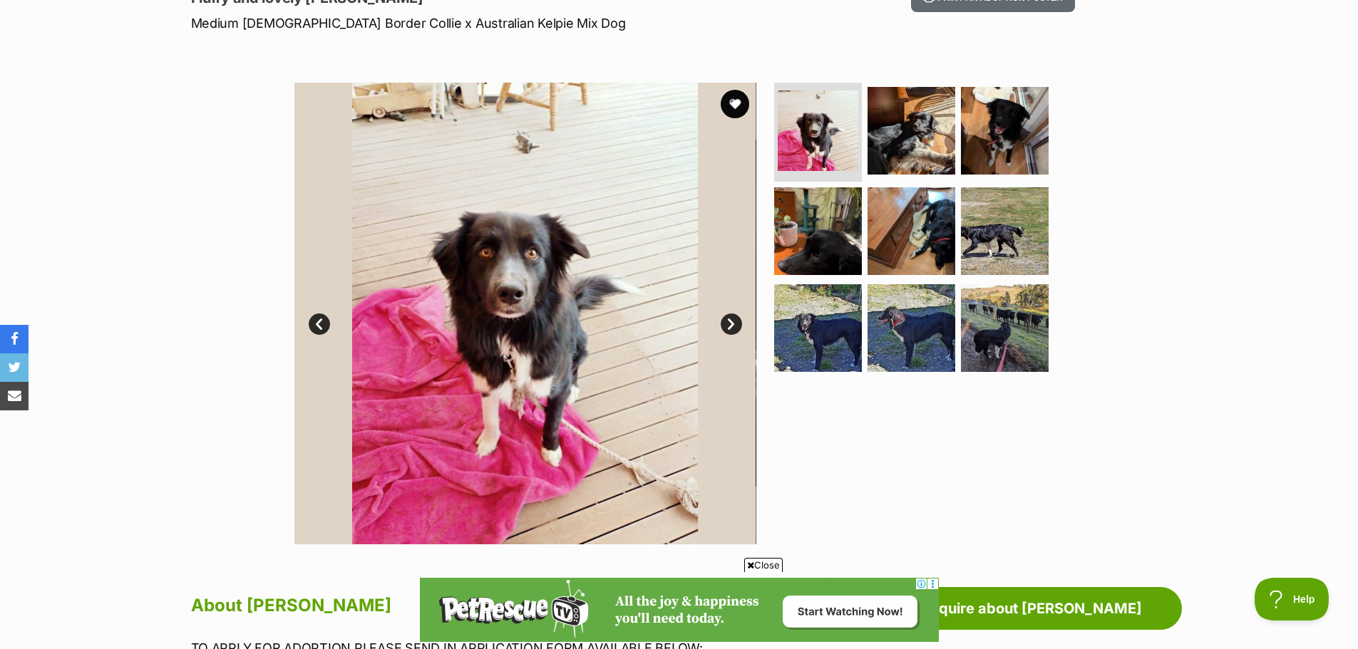
click at [730, 328] on link "Next" at bounding box center [731, 324] width 21 height 21
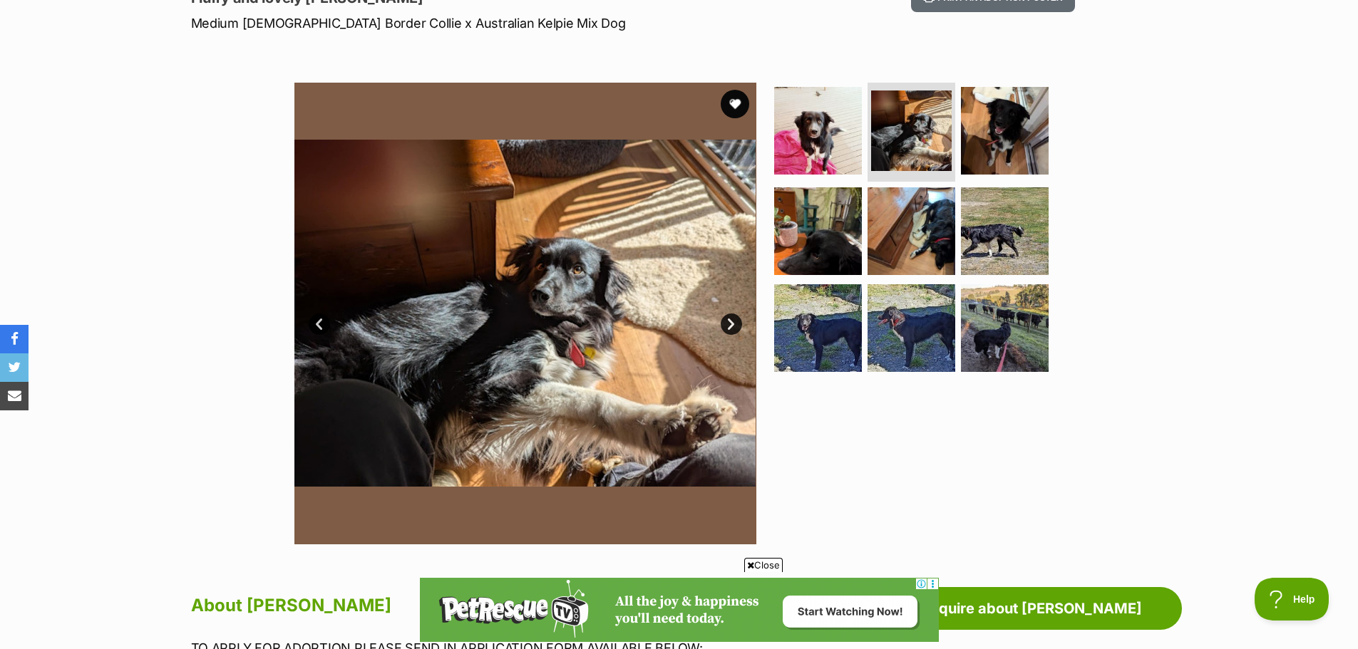
click at [730, 328] on link "Next" at bounding box center [731, 324] width 21 height 21
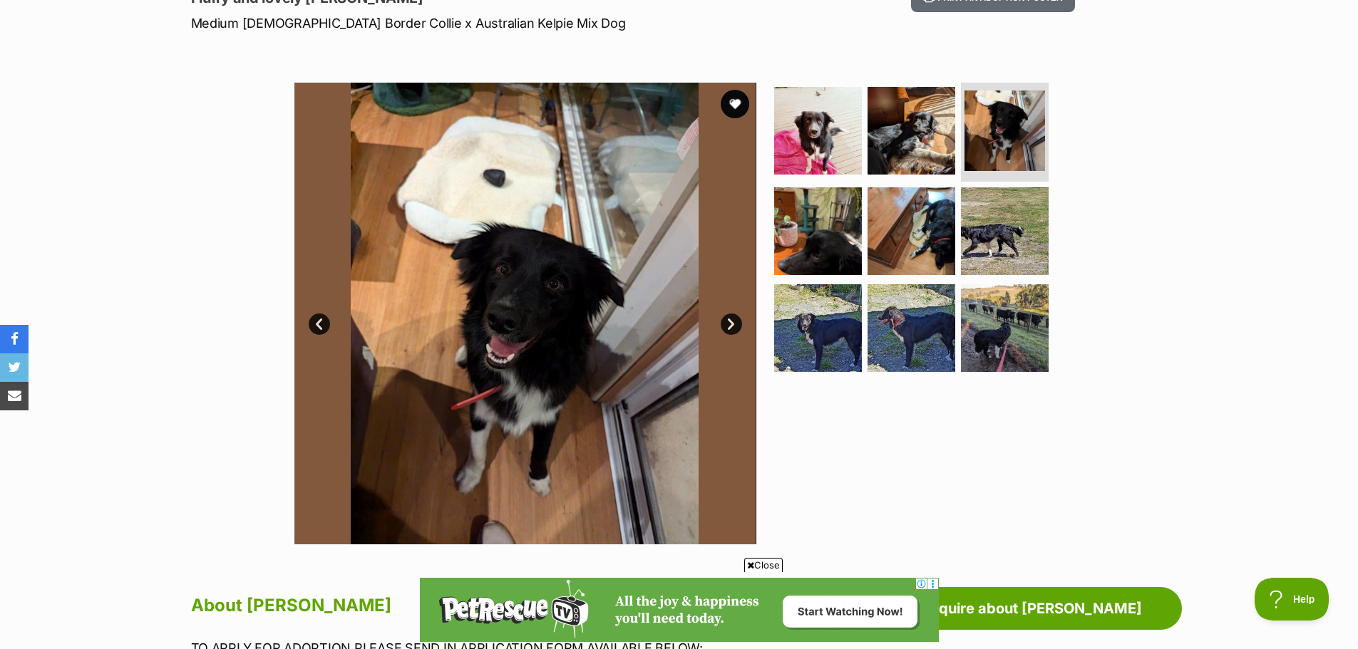
click at [730, 328] on link "Next" at bounding box center [731, 324] width 21 height 21
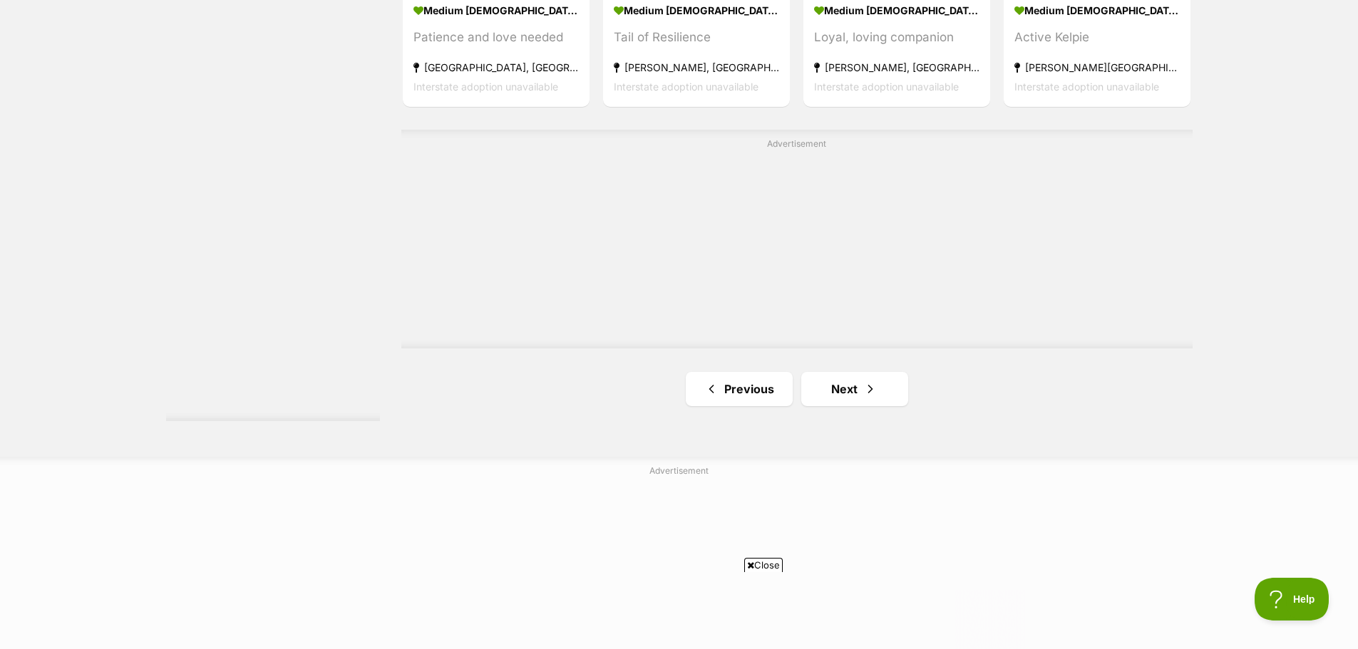
scroll to position [2566, 0]
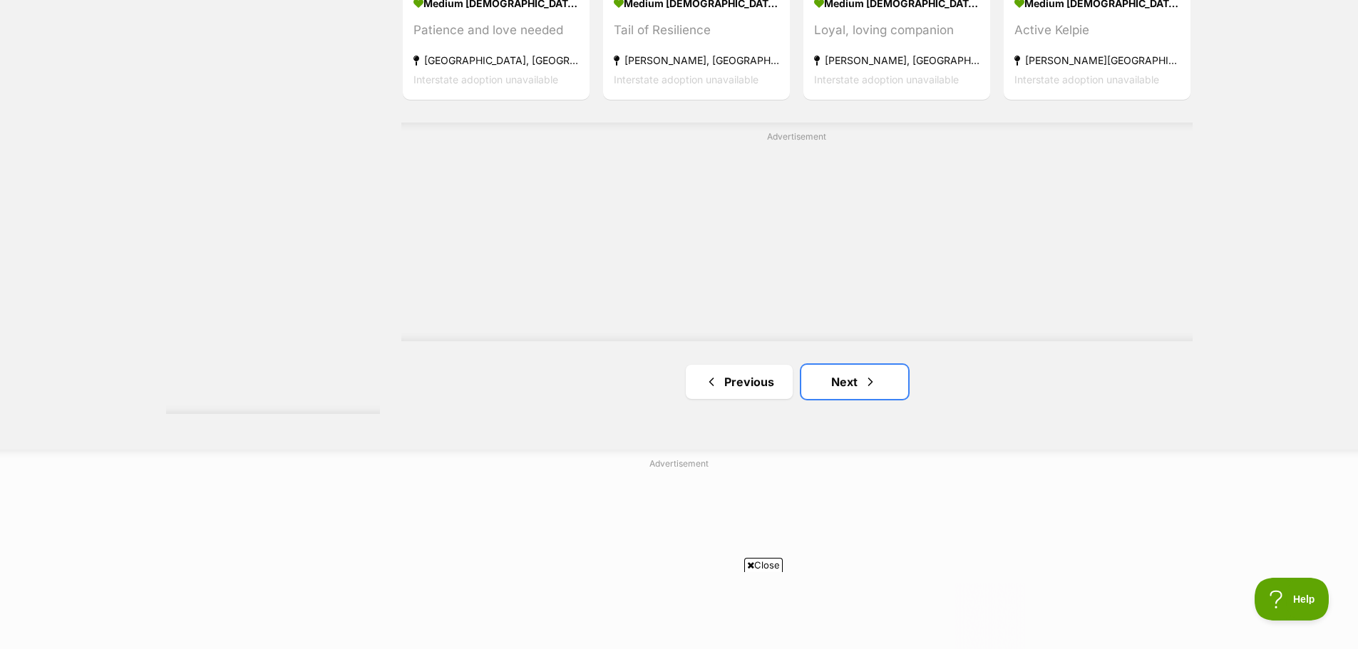
drag, startPoint x: 862, startPoint y: 383, endPoint x: 982, endPoint y: 371, distance: 120.3
click at [863, 383] on span "Next page" at bounding box center [870, 381] width 14 height 17
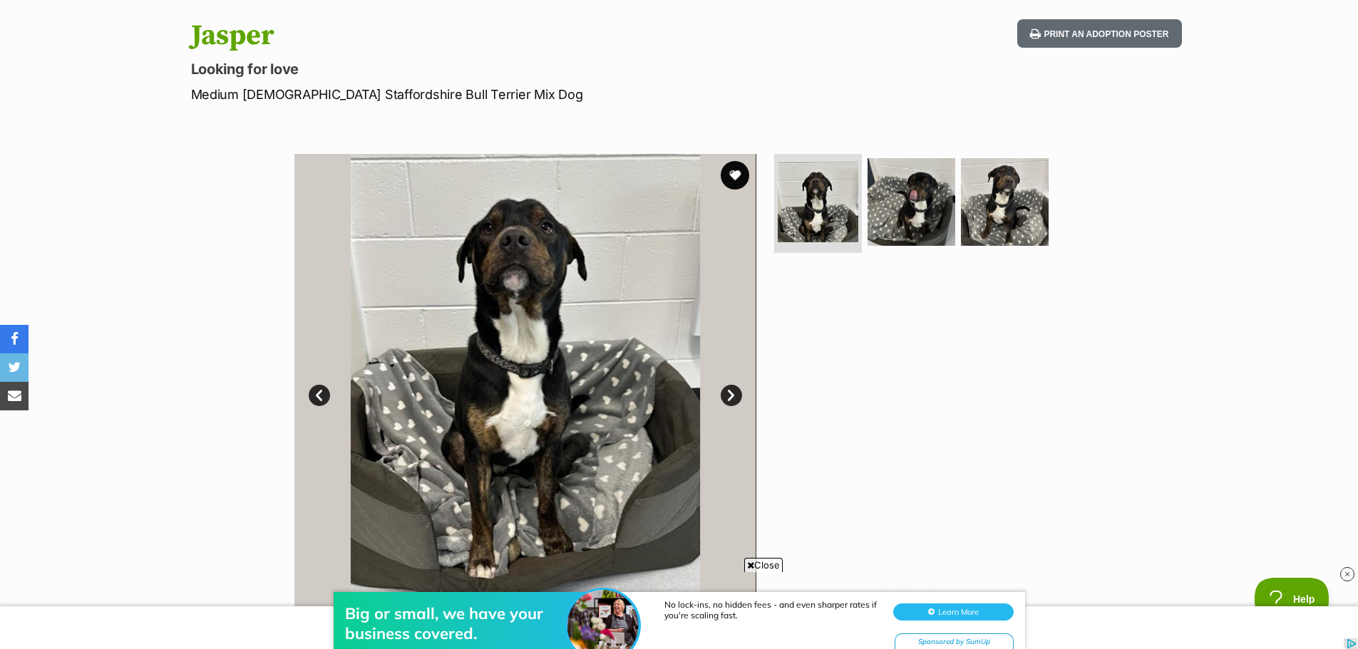
click at [728, 390] on link "Next" at bounding box center [731, 395] width 21 height 21
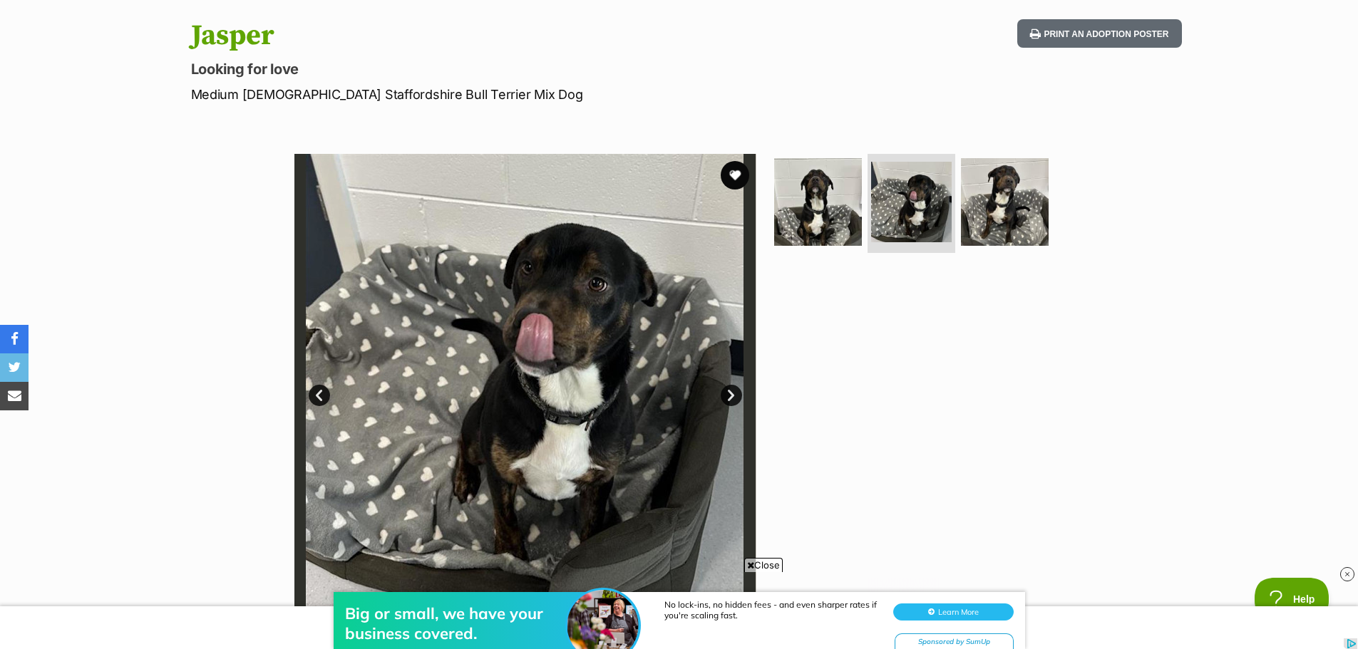
click at [728, 390] on link "Next" at bounding box center [731, 395] width 21 height 21
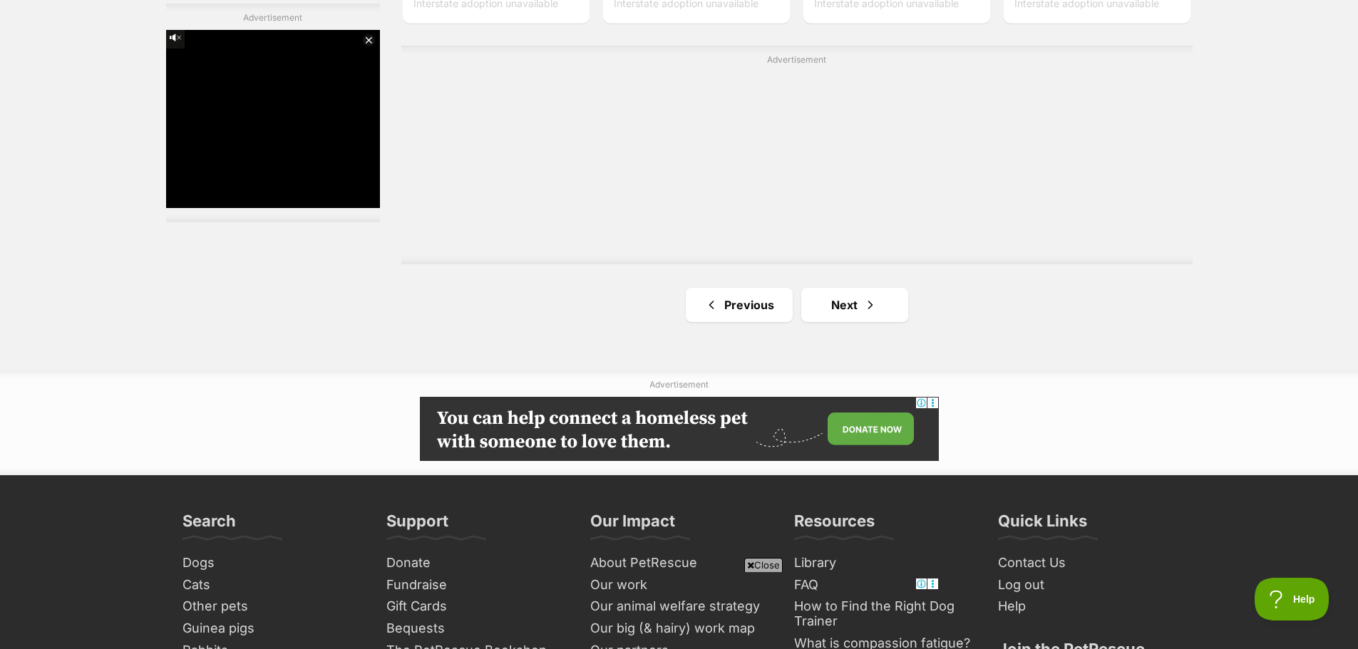
scroll to position [2566, 0]
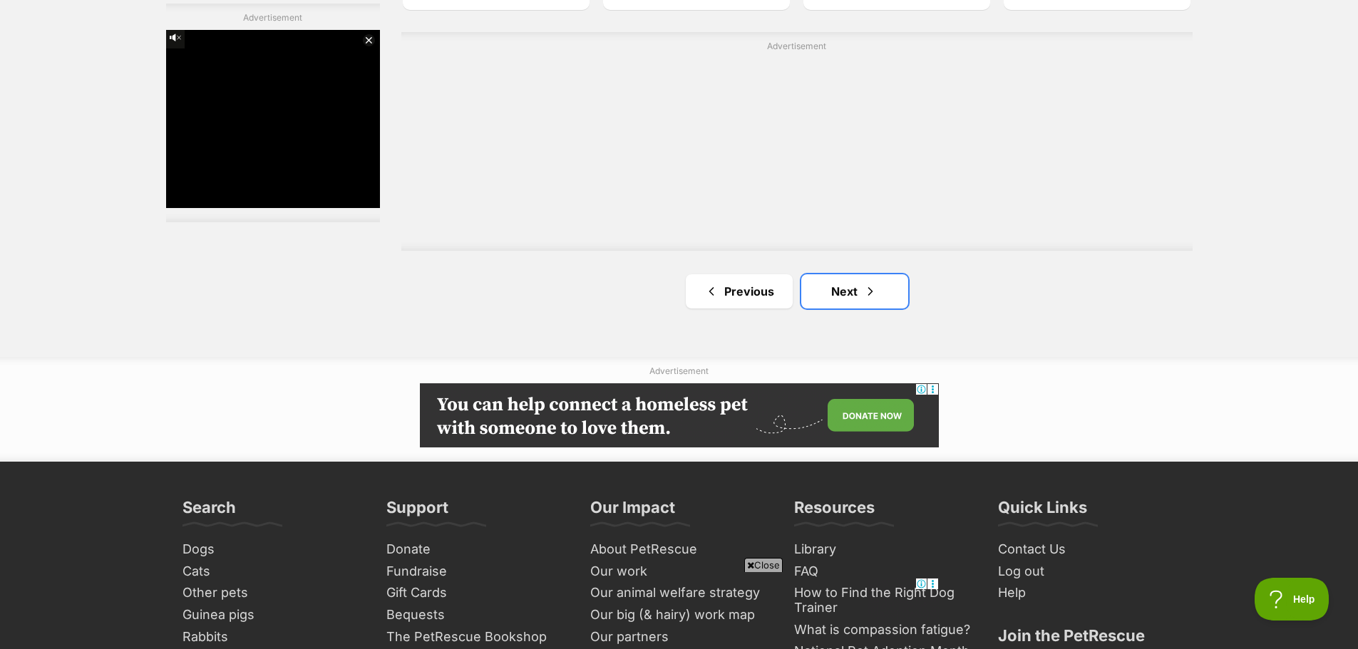
drag, startPoint x: 837, startPoint y: 301, endPoint x: 956, endPoint y: 302, distance: 119.0
click at [837, 301] on link "Next" at bounding box center [854, 291] width 107 height 34
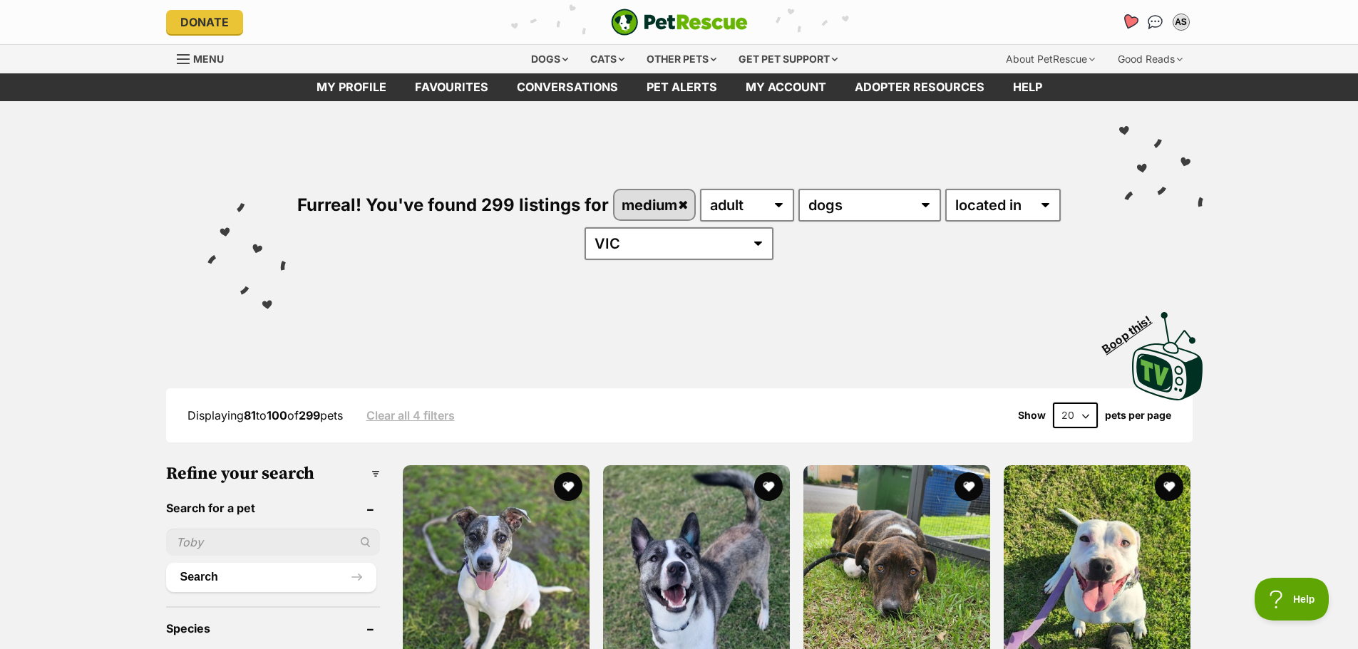
click at [1130, 21] on icon "Favourites" at bounding box center [1128, 22] width 17 height 16
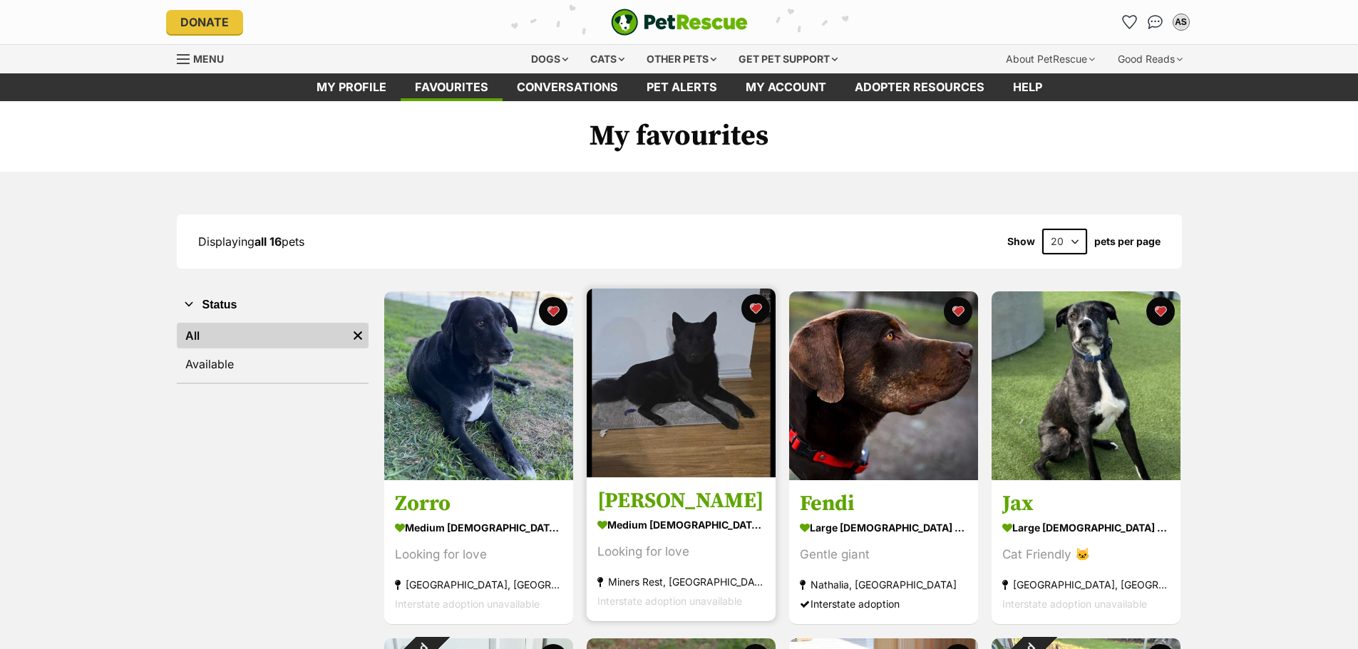
click at [726, 398] on img at bounding box center [681, 383] width 189 height 189
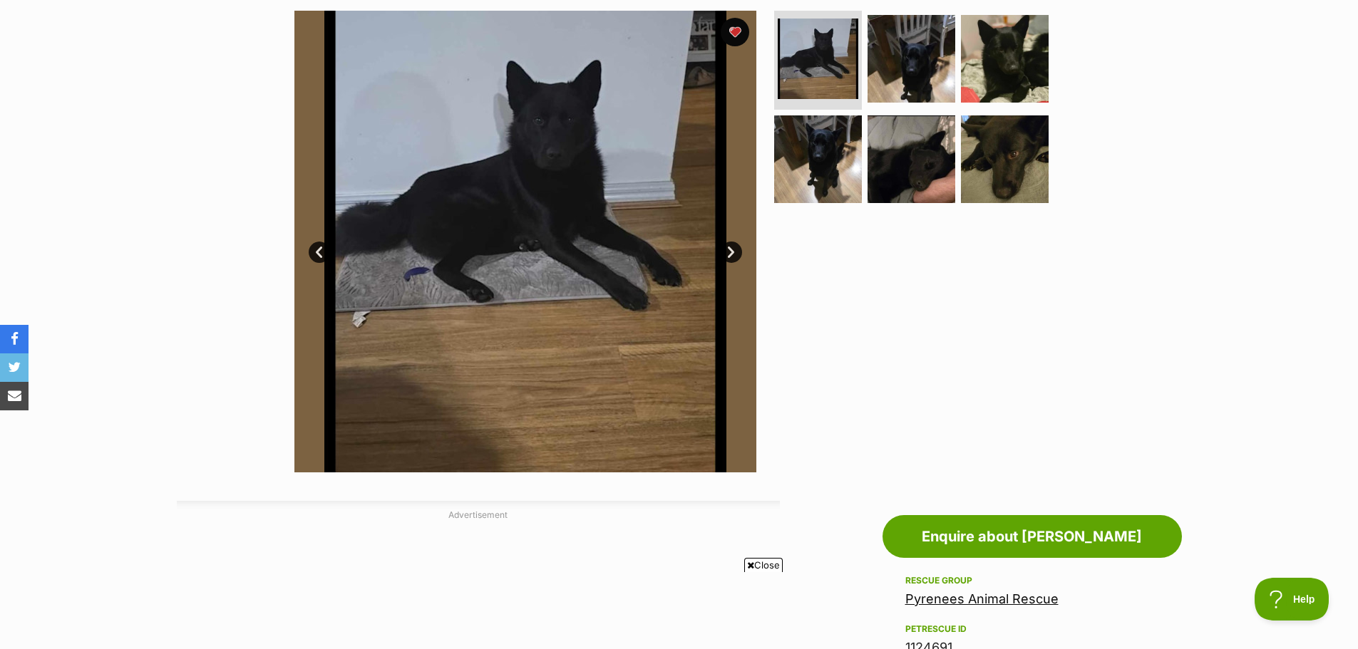
scroll to position [285, 0]
